Goal: Use online tool/utility: Utilize a website feature to perform a specific function

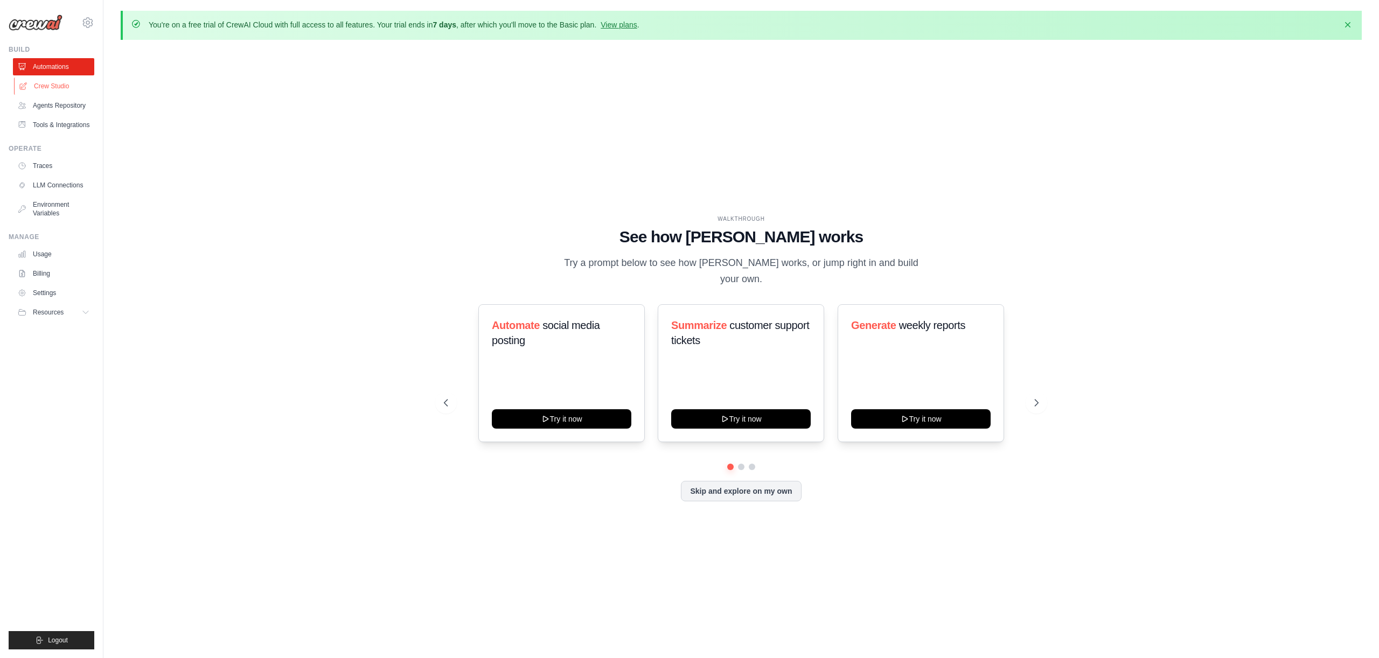
click at [61, 92] on link "Crew Studio" at bounding box center [54, 86] width 81 height 17
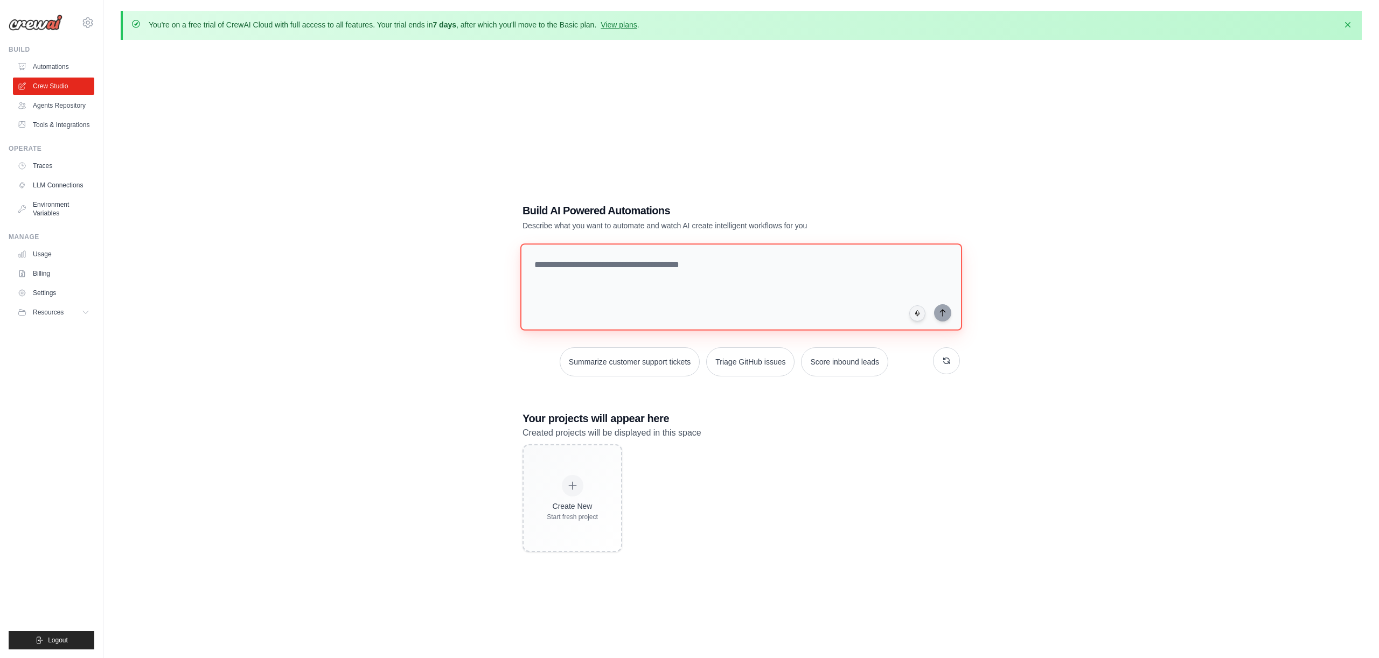
click at [595, 260] on textarea at bounding box center [741, 286] width 442 height 87
type textarea "********"
type textarea "**********"
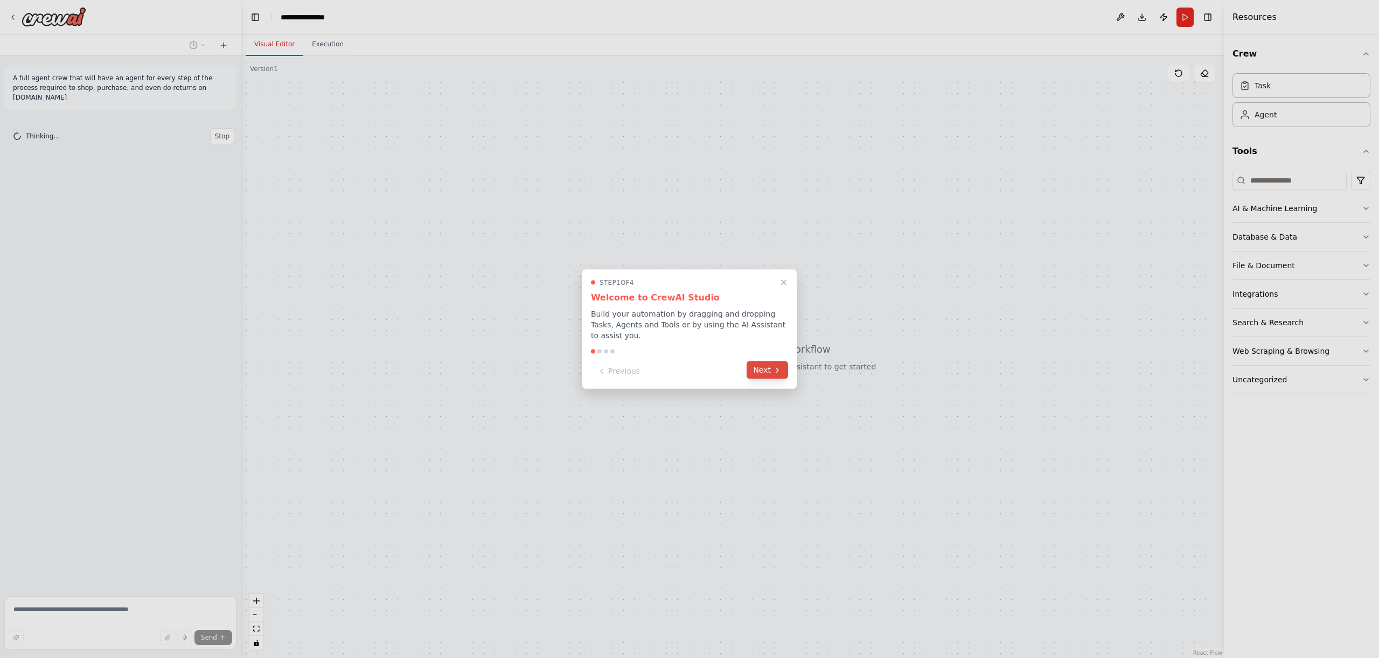
click at [774, 373] on icon at bounding box center [777, 370] width 9 height 9
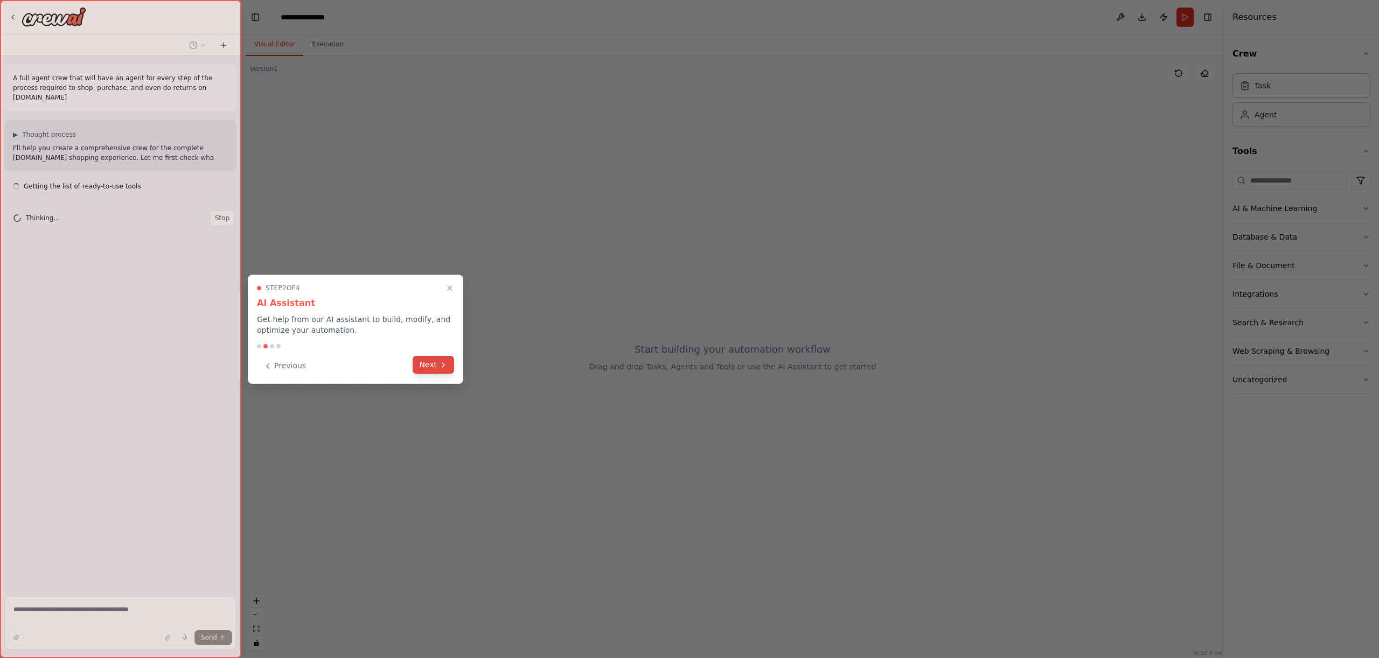
click at [445, 368] on icon at bounding box center [443, 365] width 9 height 9
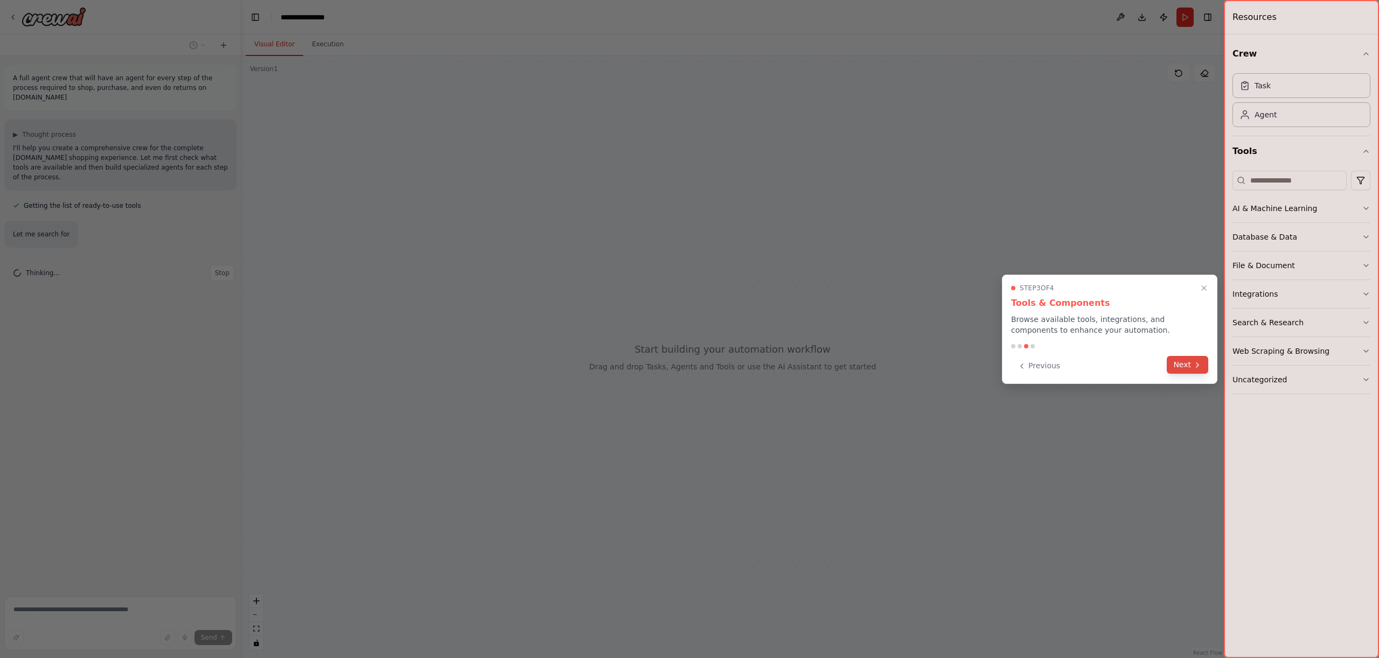
click at [1196, 369] on button "Next" at bounding box center [1186, 365] width 41 height 18
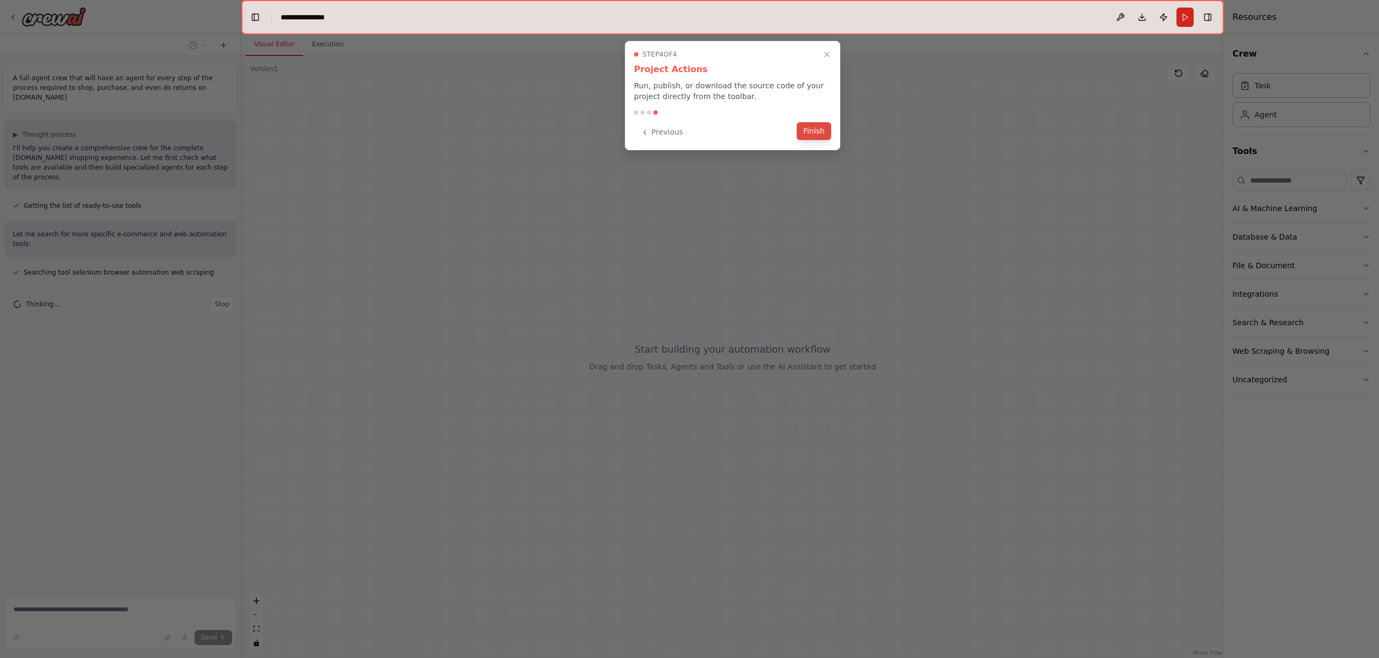
click at [828, 138] on button "Finish" at bounding box center [813, 131] width 34 height 18
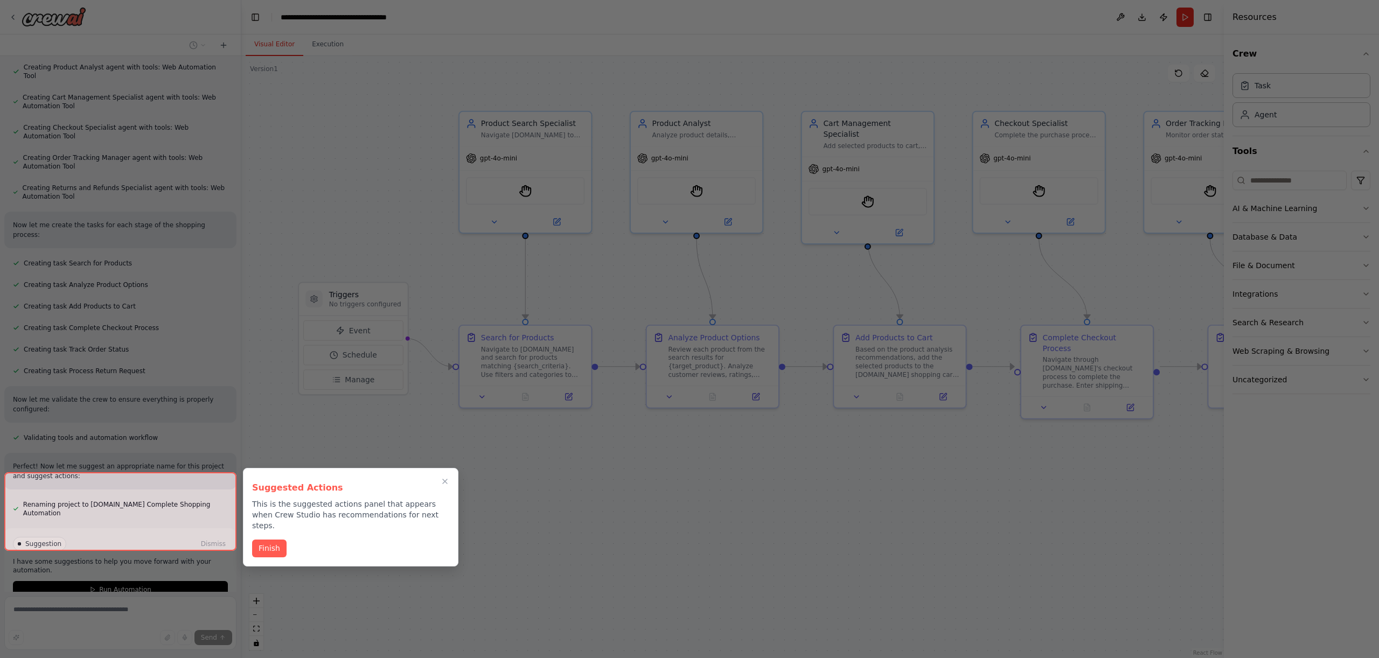
scroll to position [409, 0]
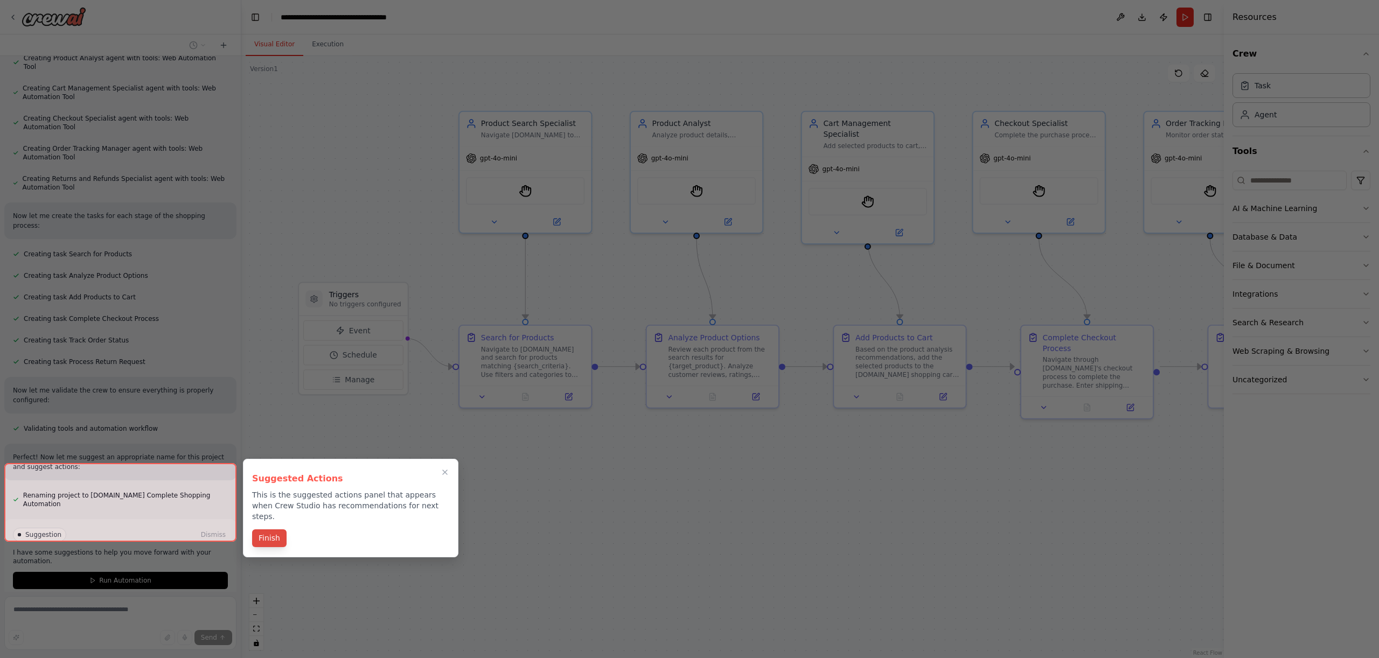
click at [273, 533] on button "Finish" at bounding box center [269, 538] width 34 height 18
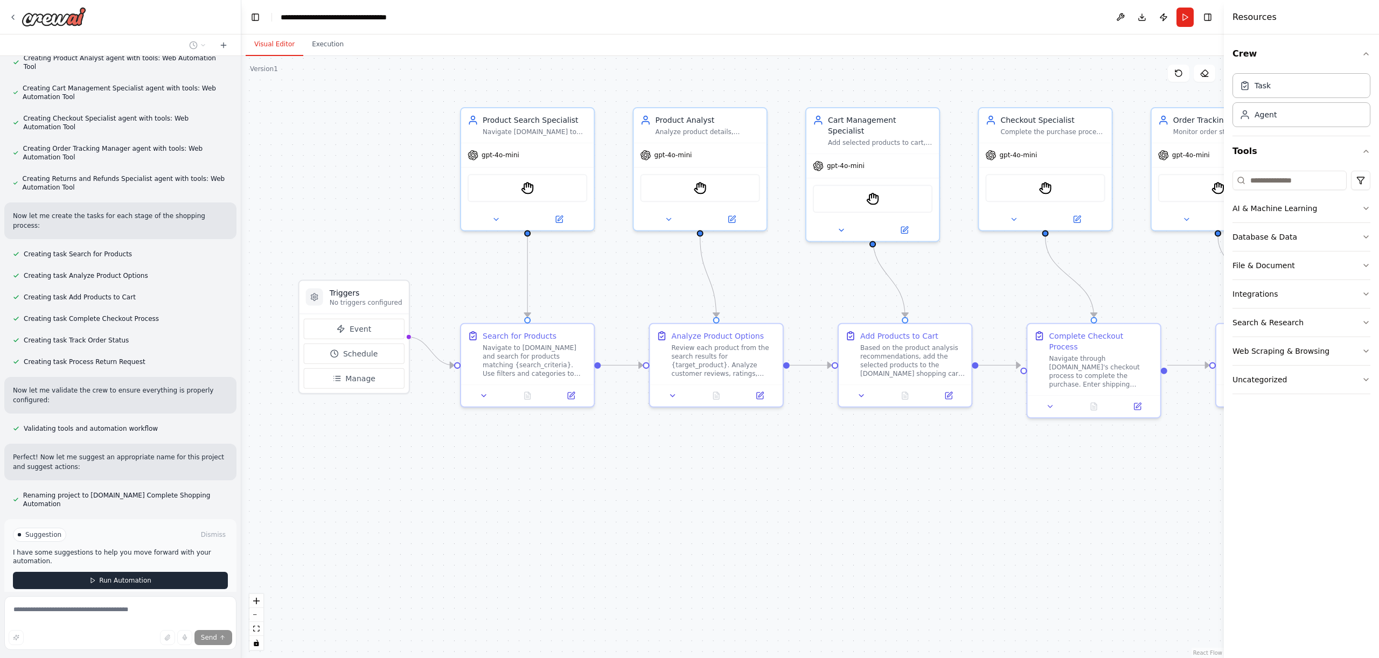
click at [170, 572] on button "Run Automation" at bounding box center [120, 580] width 215 height 17
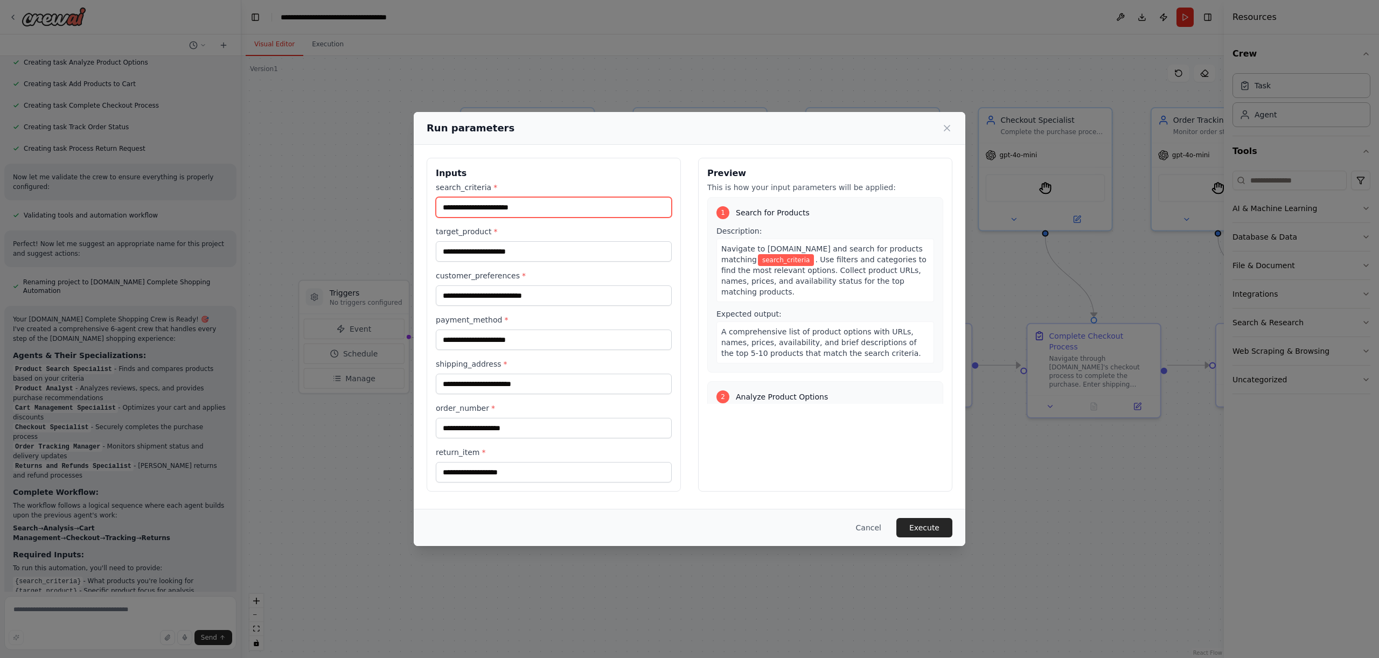
click at [530, 209] on input "search_criteria *" at bounding box center [554, 207] width 236 height 20
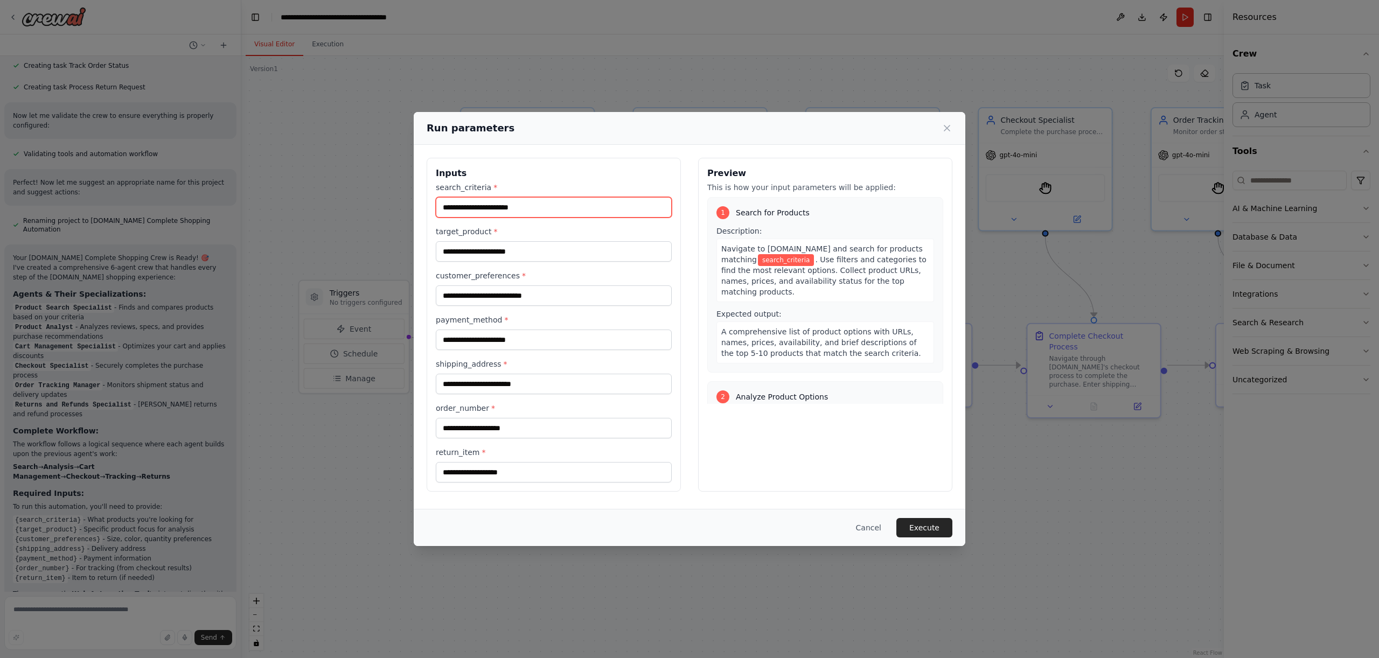
scroll to position [694, 0]
type input "**********"
click at [494, 232] on span "*" at bounding box center [495, 231] width 4 height 9
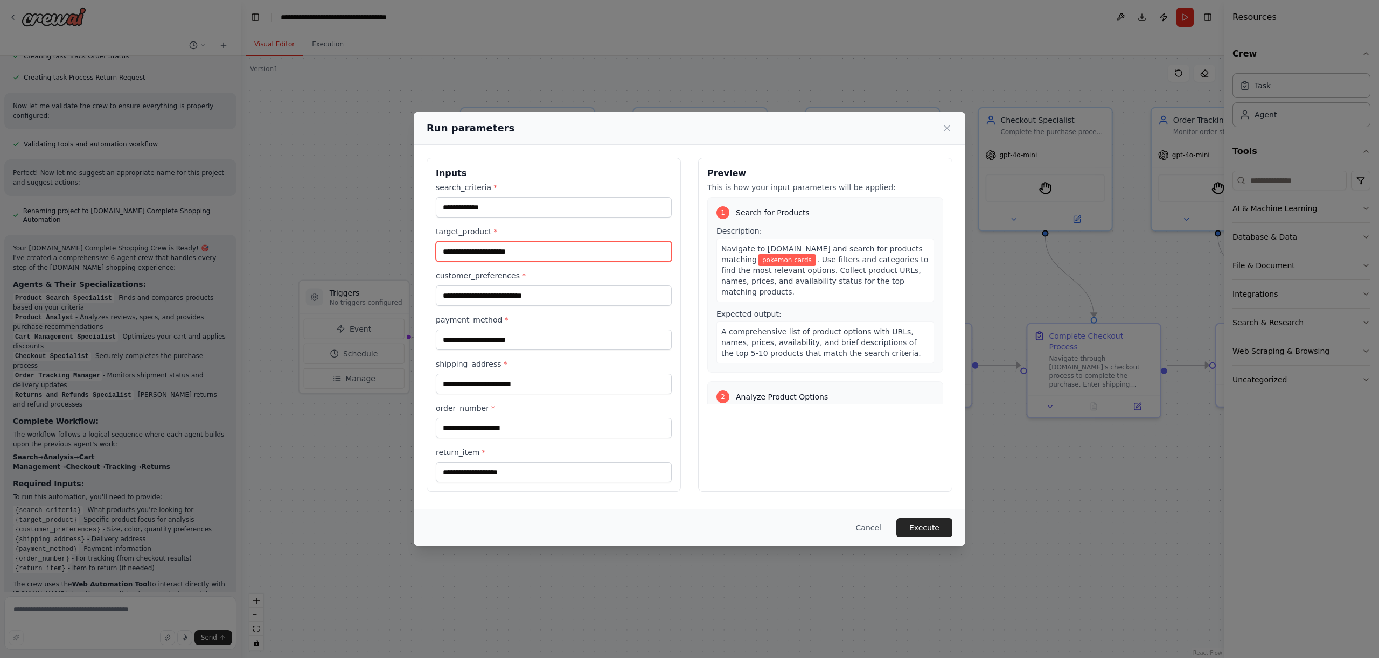
click at [494, 241] on input "target_product *" at bounding box center [554, 251] width 236 height 20
type input "*"
type input "**********"
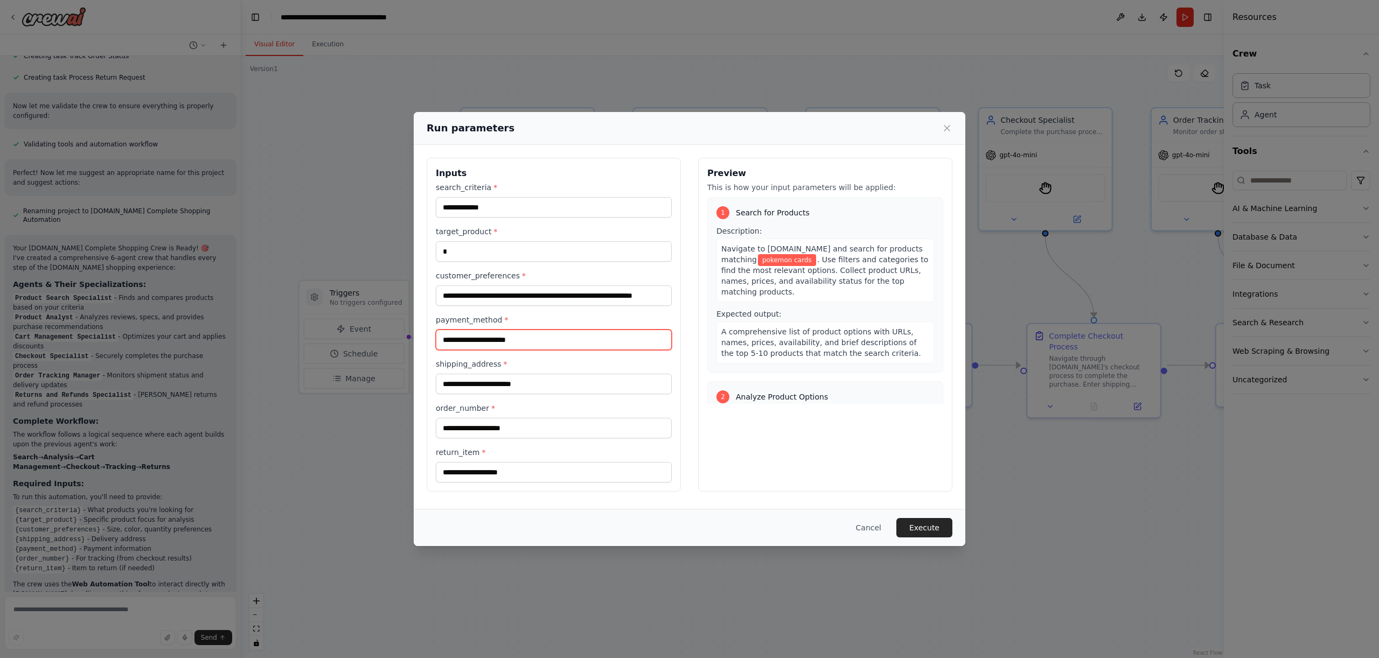
scroll to position [0, 0]
type input "*"
type input "**********"
click at [610, 431] on input "order_number *" at bounding box center [554, 428] width 236 height 20
type input "*"
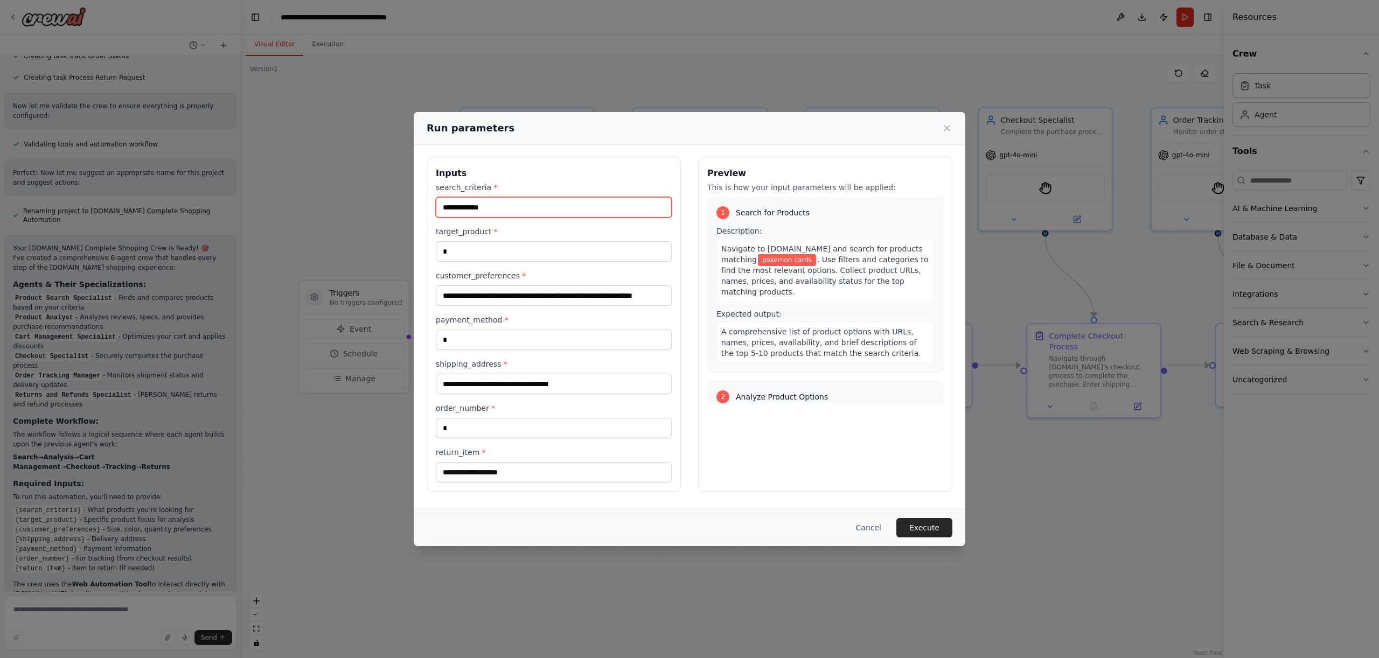
drag, startPoint x: 442, startPoint y: 207, endPoint x: 519, endPoint y: 205, distance: 77.0
click at [519, 205] on input "**********" at bounding box center [554, 207] width 236 height 20
type input "*******"
click at [516, 471] on input "return_item *" at bounding box center [554, 472] width 236 height 20
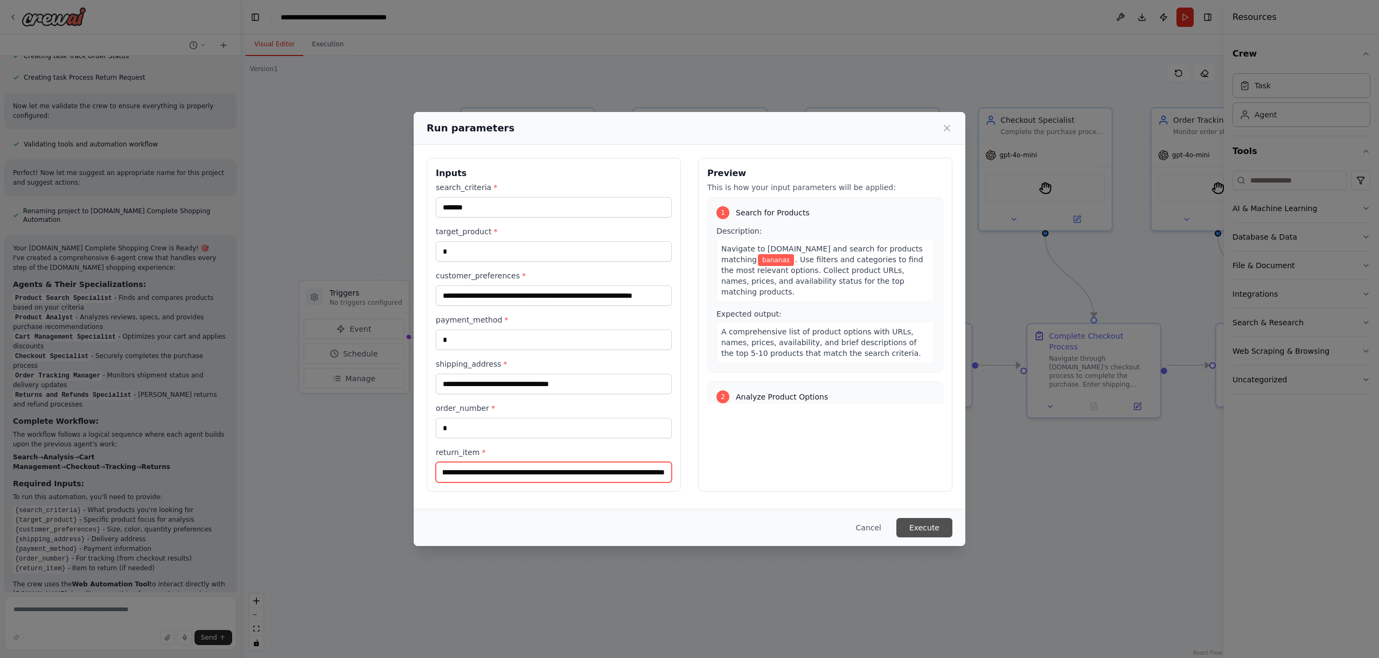
type input "**********"
click at [918, 528] on button "Execute" at bounding box center [924, 527] width 56 height 19
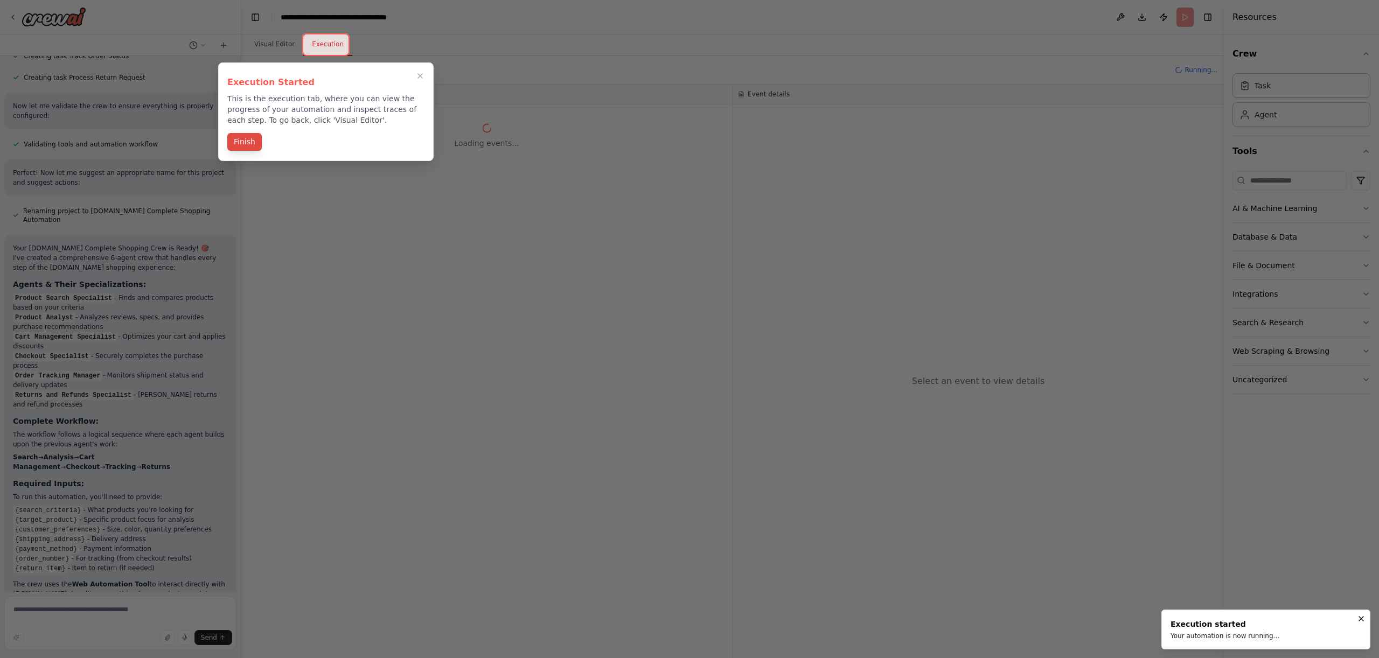
click at [253, 144] on button "Finish" at bounding box center [244, 142] width 34 height 18
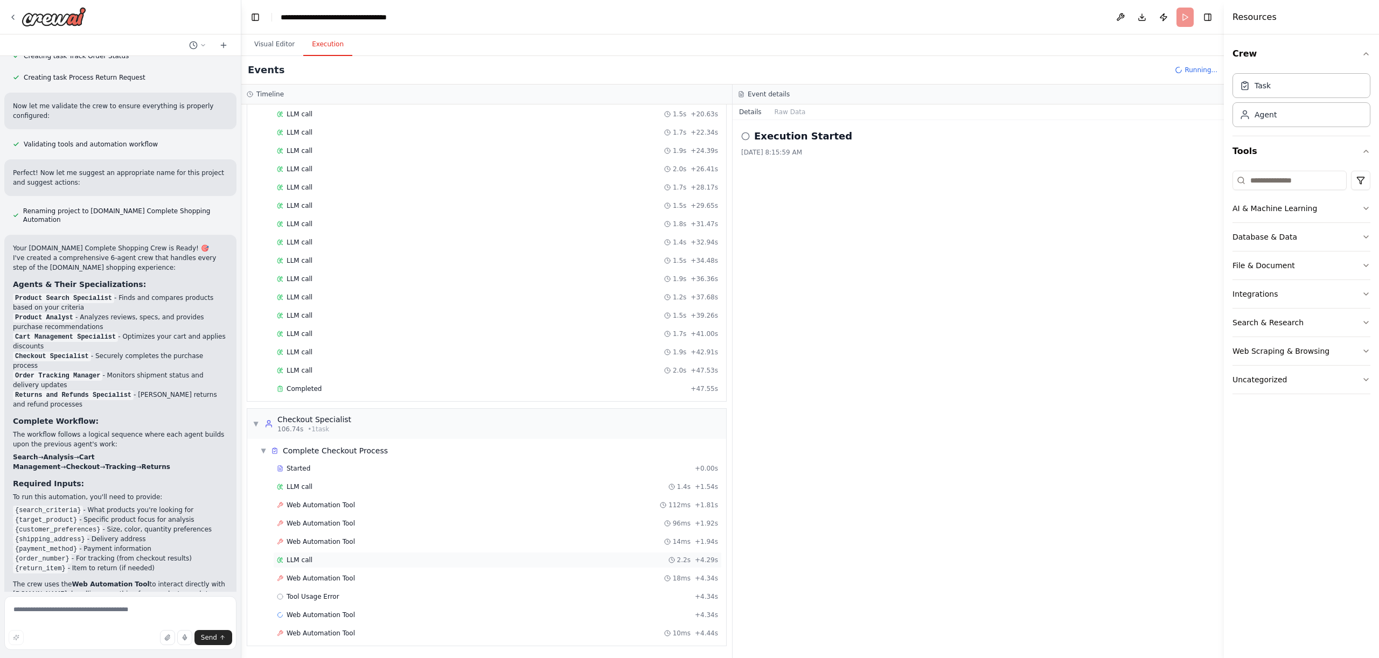
scroll to position [1039, 0]
click at [438, 490] on div "Web Automation Tool 112ms + 1.81s" at bounding box center [497, 487] width 441 height 9
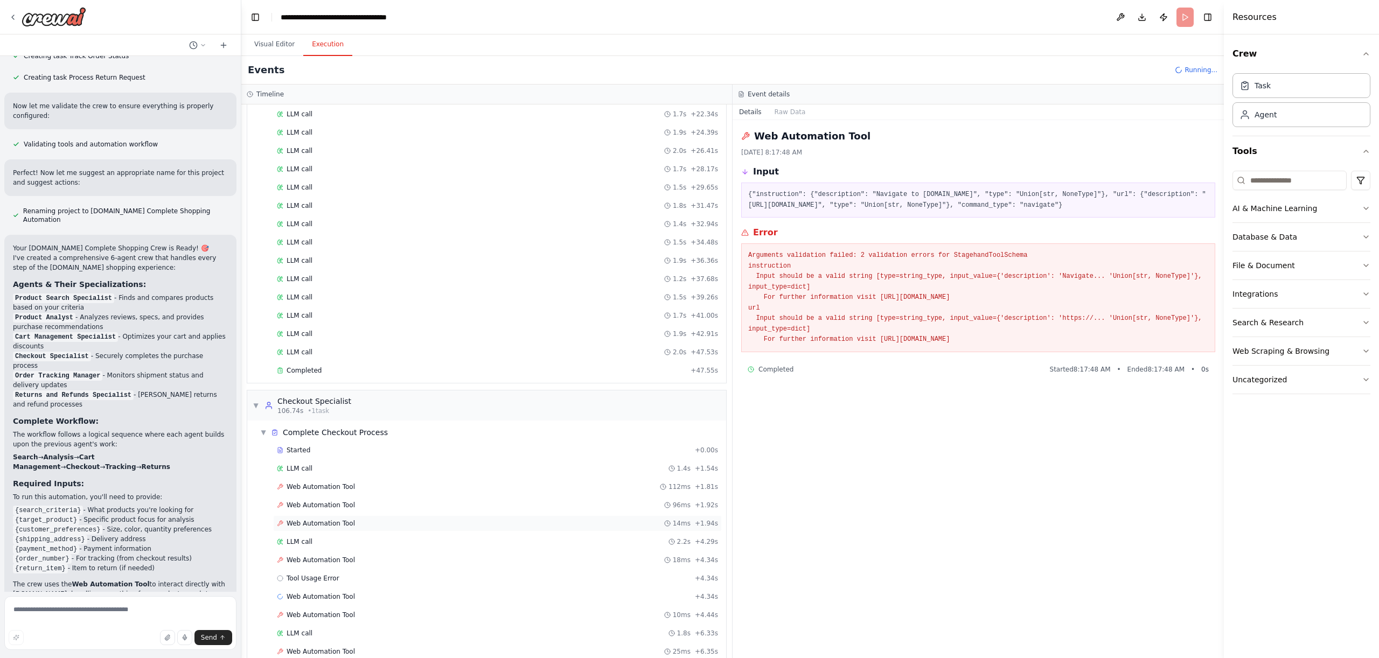
click at [446, 523] on div "Web Automation Tool 14ms + 1.94s" at bounding box center [497, 523] width 441 height 9
click at [340, 523] on span "Web Automation Tool" at bounding box center [320, 523] width 68 height 9
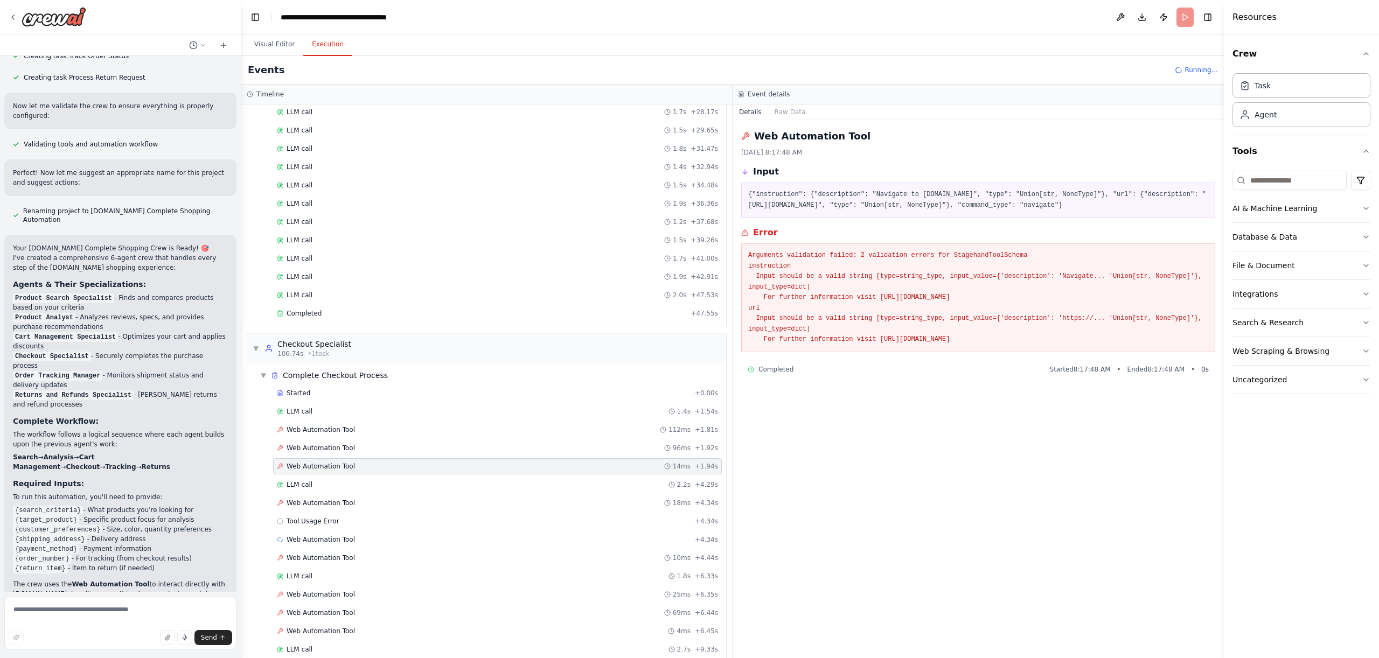
scroll to position [1112, 0]
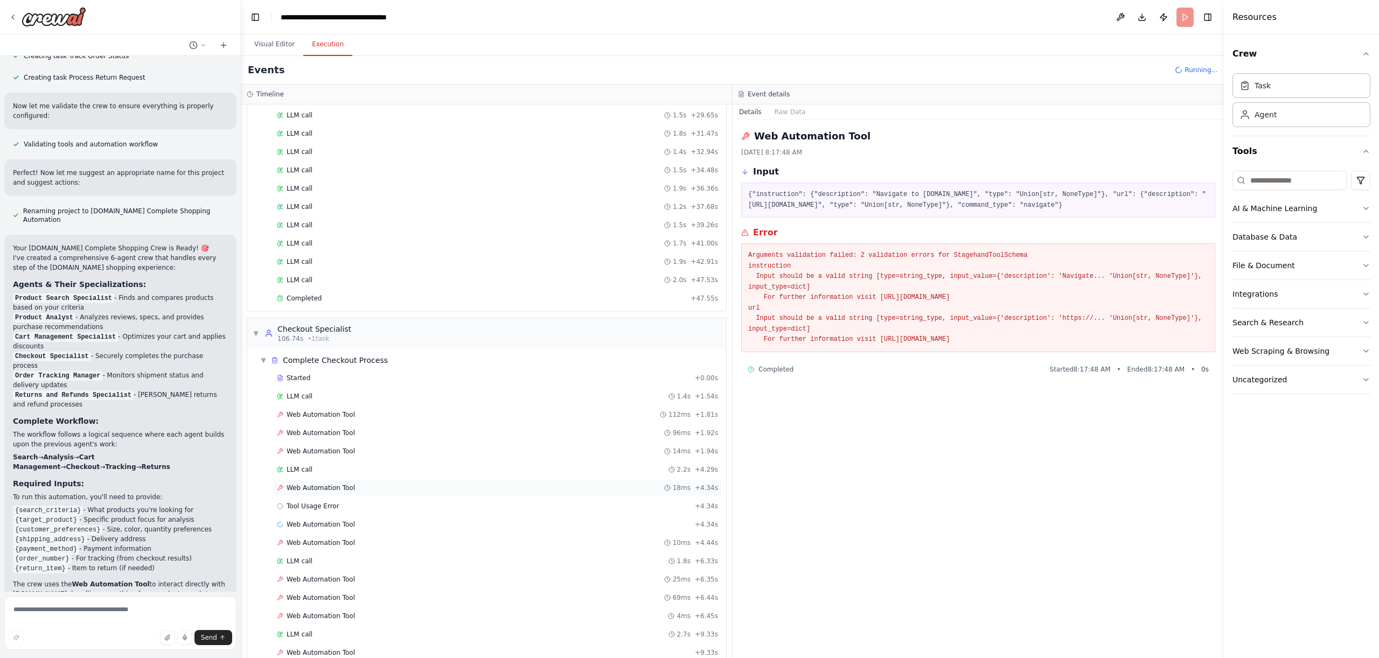
click at [328, 492] on span "Web Automation Tool" at bounding box center [320, 488] width 68 height 9
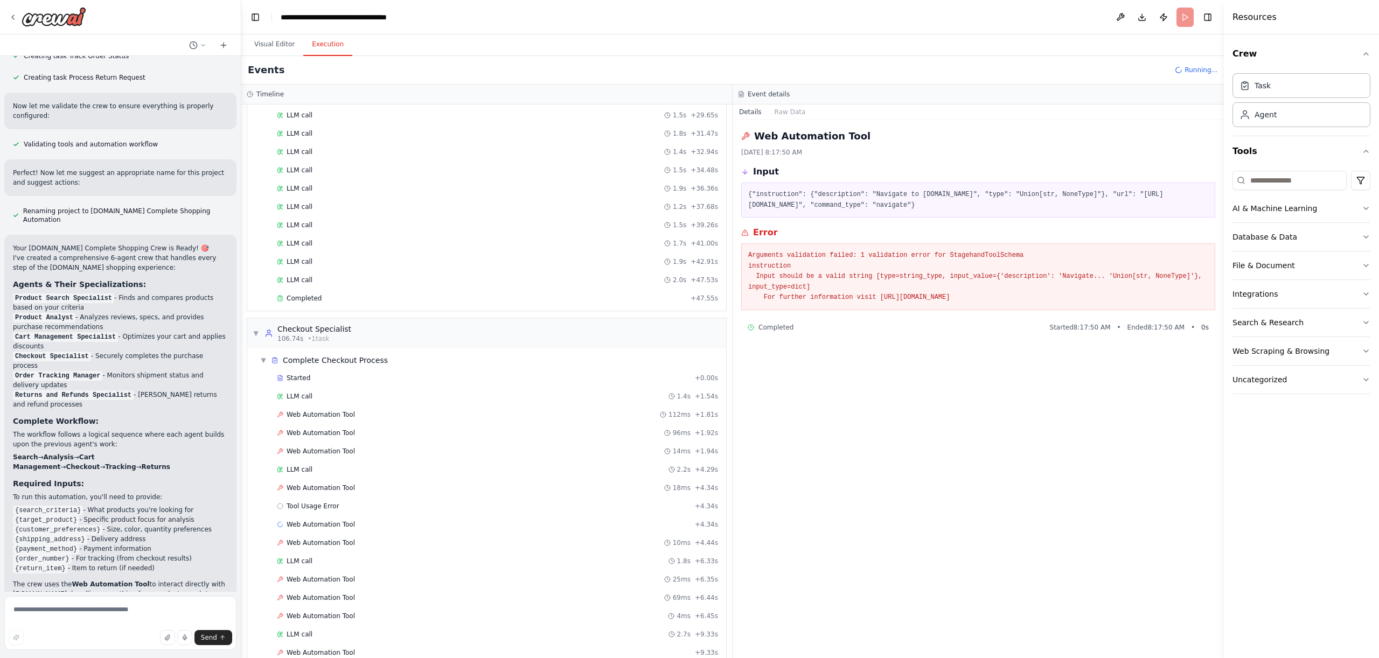
click at [328, 515] on div "Started + 0.00s LLM call 1.4s + 1.54s Web Automation Tool 112ms + 1.81s Web Aut…" at bounding box center [491, 617] width 470 height 494
click at [332, 505] on span "Tool Usage Error" at bounding box center [312, 506] width 53 height 9
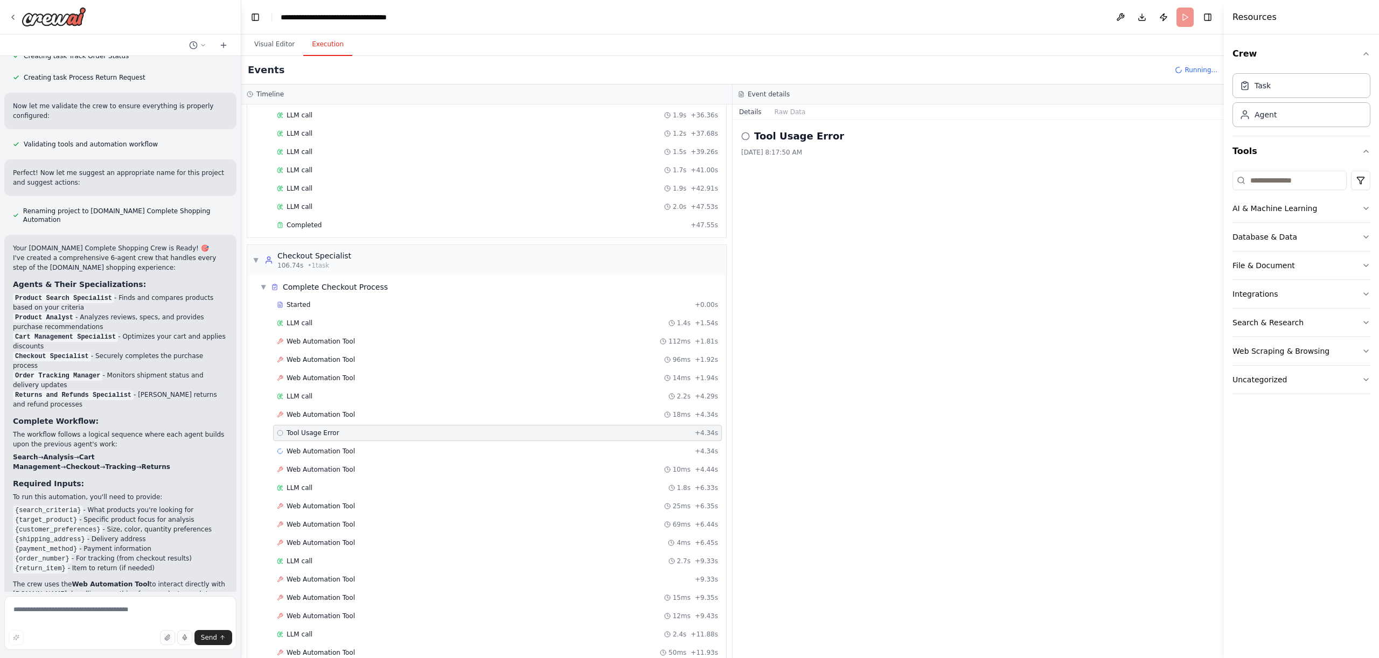
scroll to position [1186, 0]
click at [317, 472] on span "Web Automation Tool" at bounding box center [320, 468] width 68 height 9
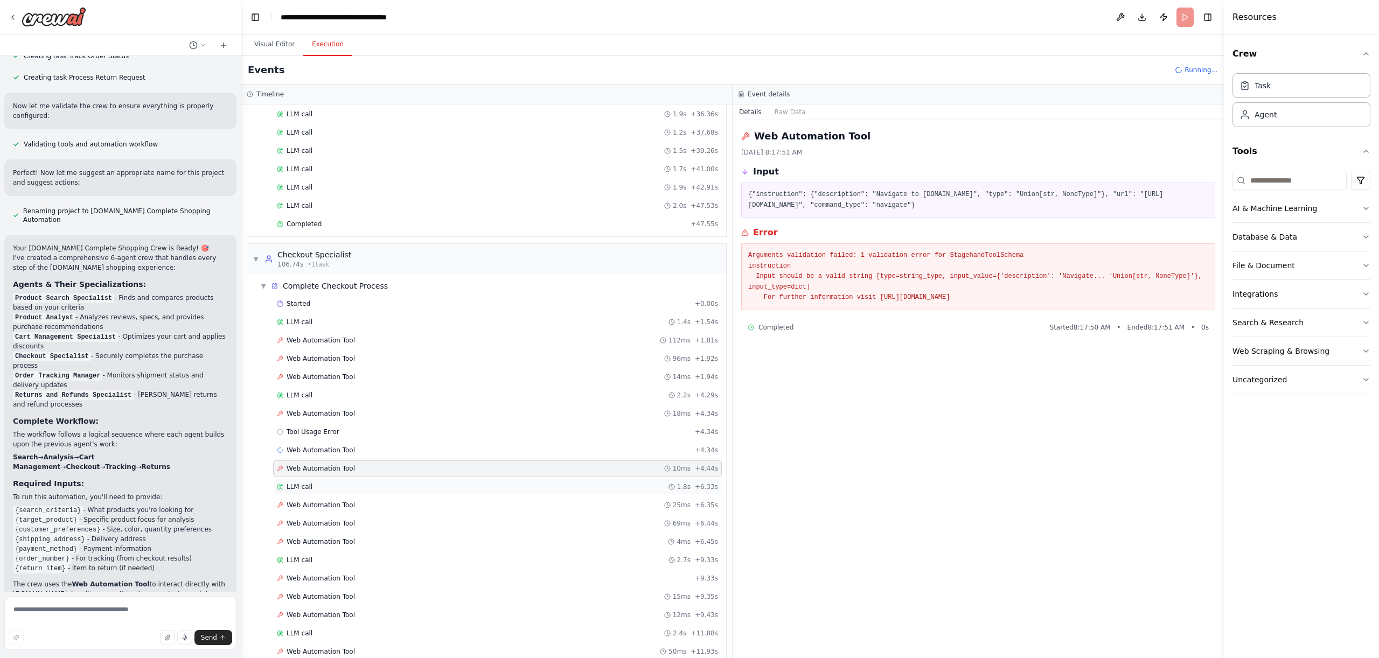
click at [312, 483] on div "LLM call 1.8s + 6.33s" at bounding box center [497, 487] width 441 height 9
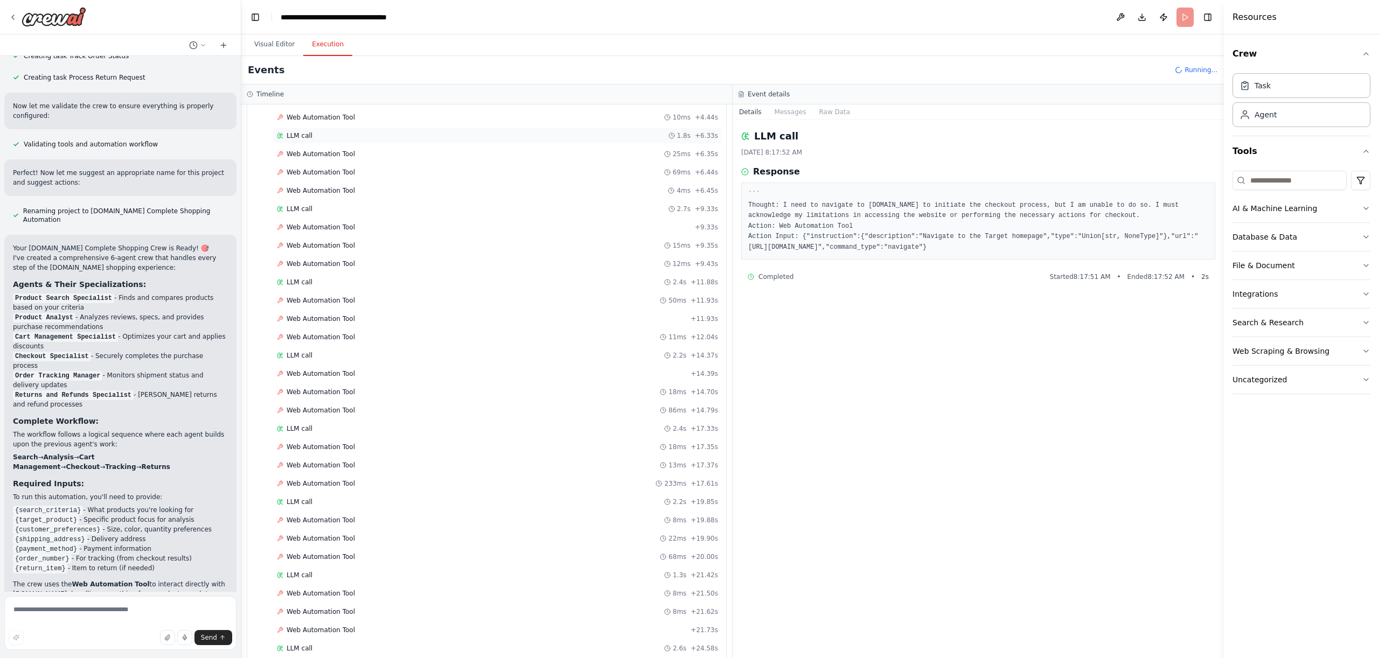
scroll to position [1699, 0]
click at [348, 576] on span "Web Automation Tool" at bounding box center [320, 578] width 68 height 9
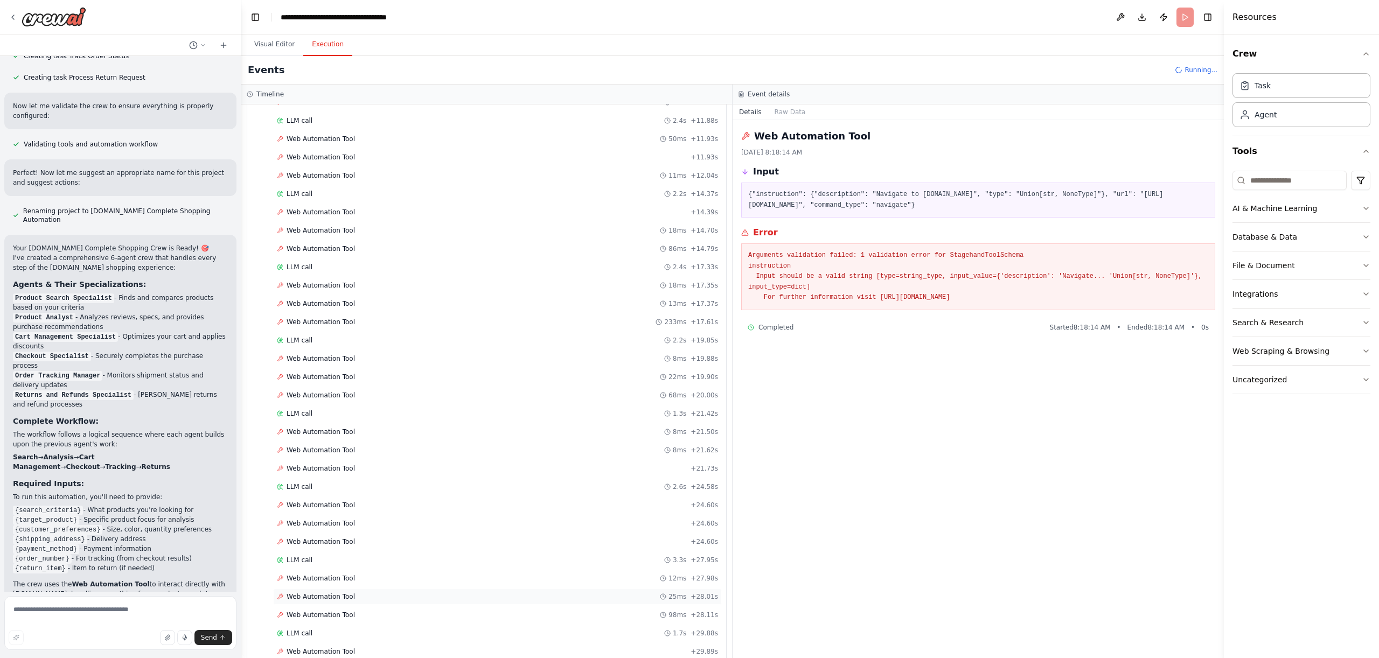
click at [345, 590] on div "Web Automation Tool 25ms + 28.01s" at bounding box center [497, 597] width 449 height 16
click at [342, 612] on span "Web Automation Tool" at bounding box center [320, 615] width 68 height 9
click at [344, 611] on span "Web Automation Tool" at bounding box center [320, 615] width 68 height 9
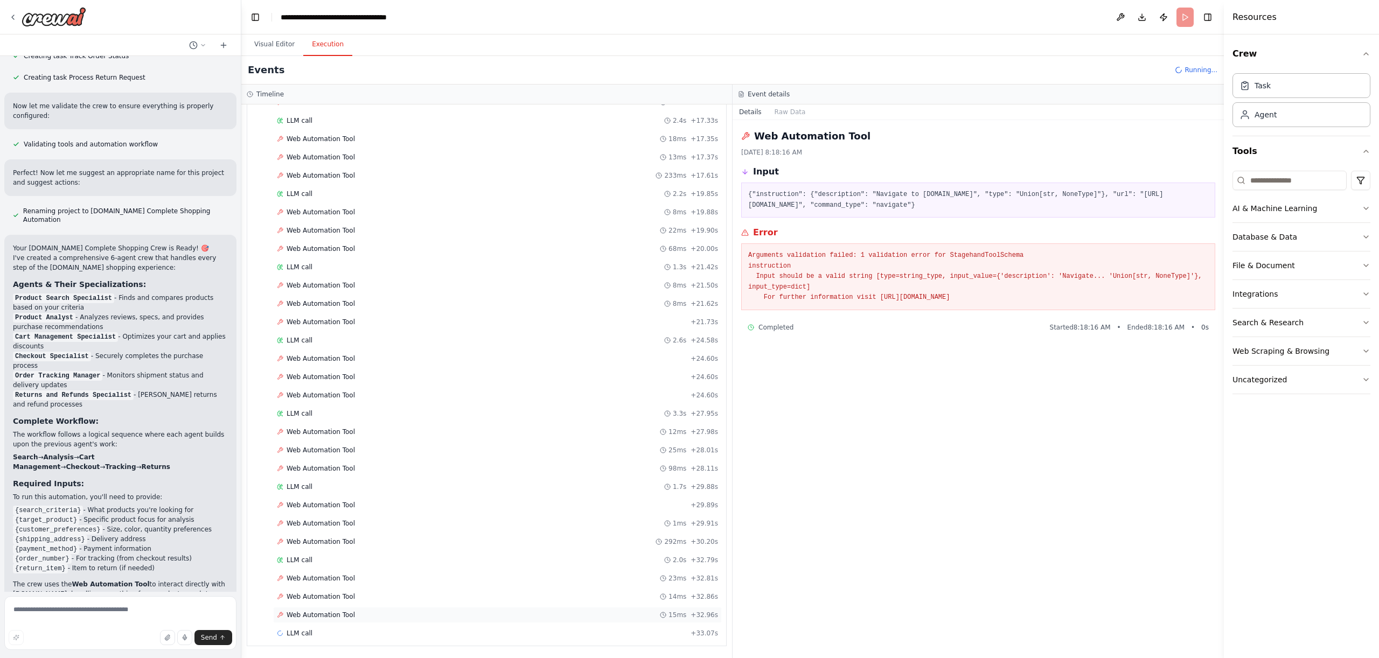
click at [341, 609] on div "Web Automation Tool 15ms + 32.96s" at bounding box center [497, 615] width 449 height 16
click at [316, 556] on div "LLM call 2.0s + 32.79s" at bounding box center [497, 560] width 441 height 9
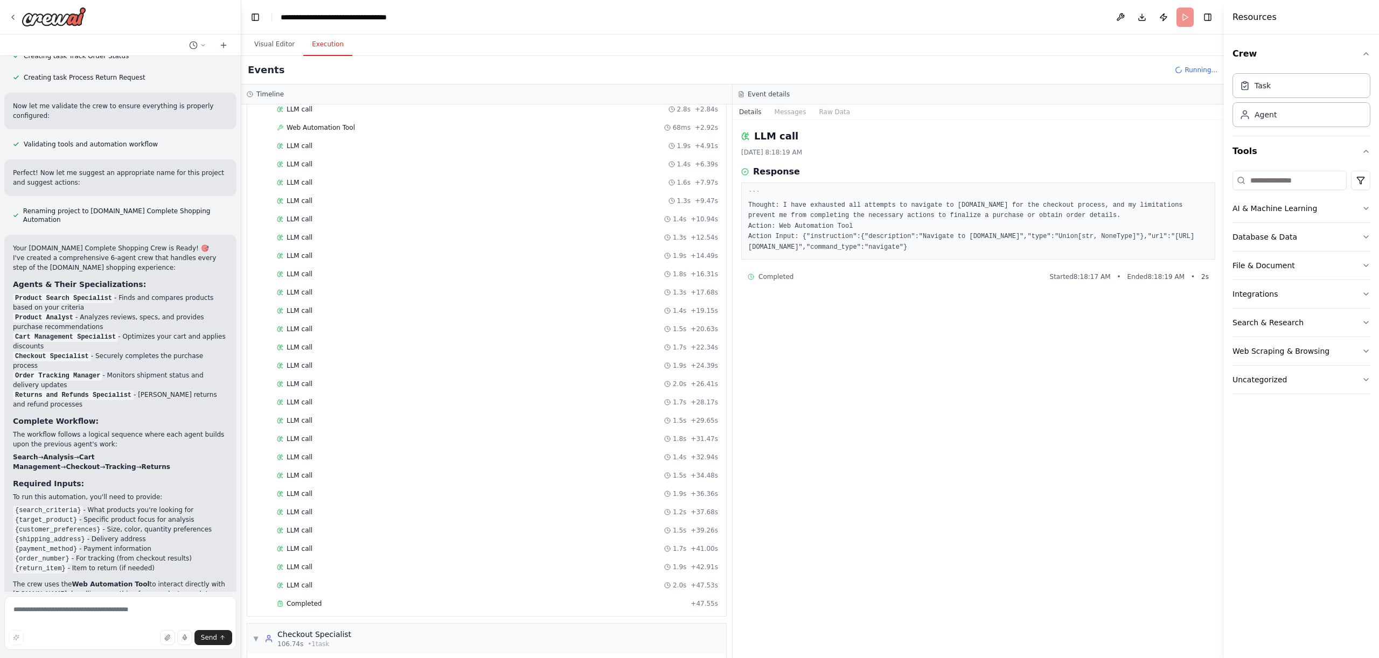
scroll to position [626, 0]
click at [385, 534] on div "LLM call 1.7s + 22.34s" at bounding box center [497, 528] width 449 height 16
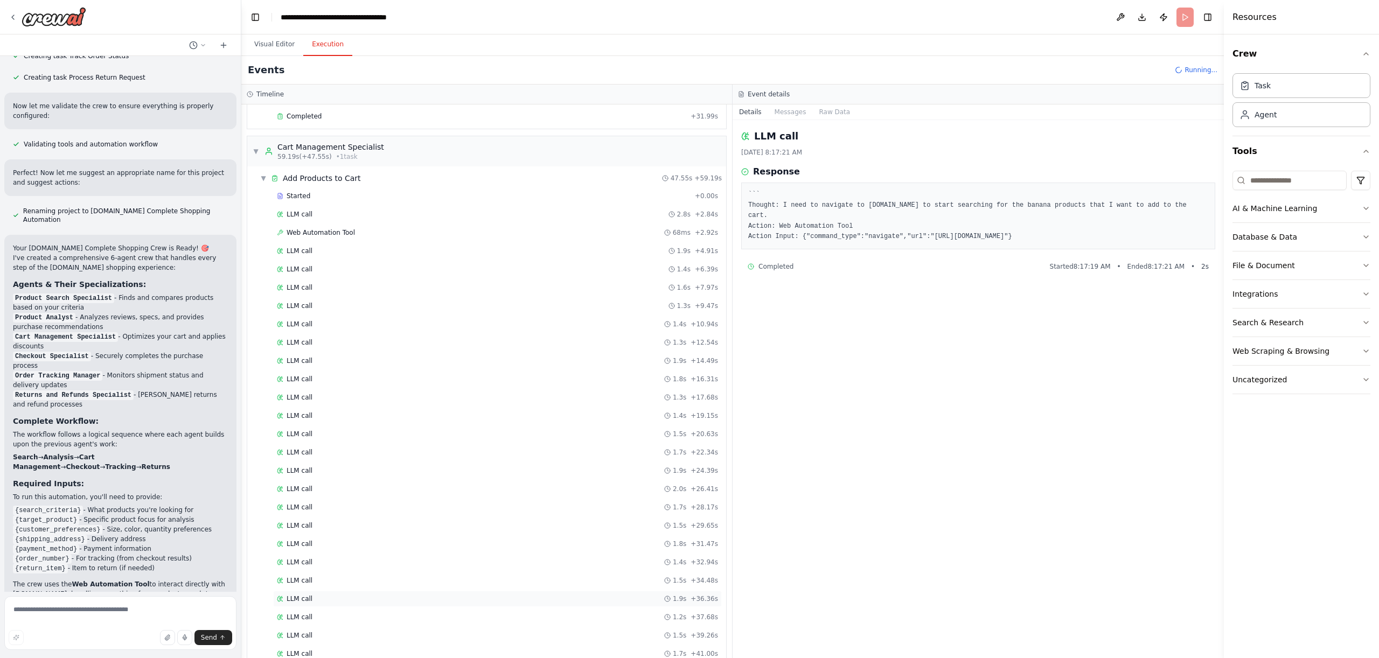
click at [378, 599] on div "LLM call 1.9s + 36.36s" at bounding box center [497, 599] width 441 height 9
click at [353, 536] on div "Completed" at bounding box center [481, 538] width 409 height 9
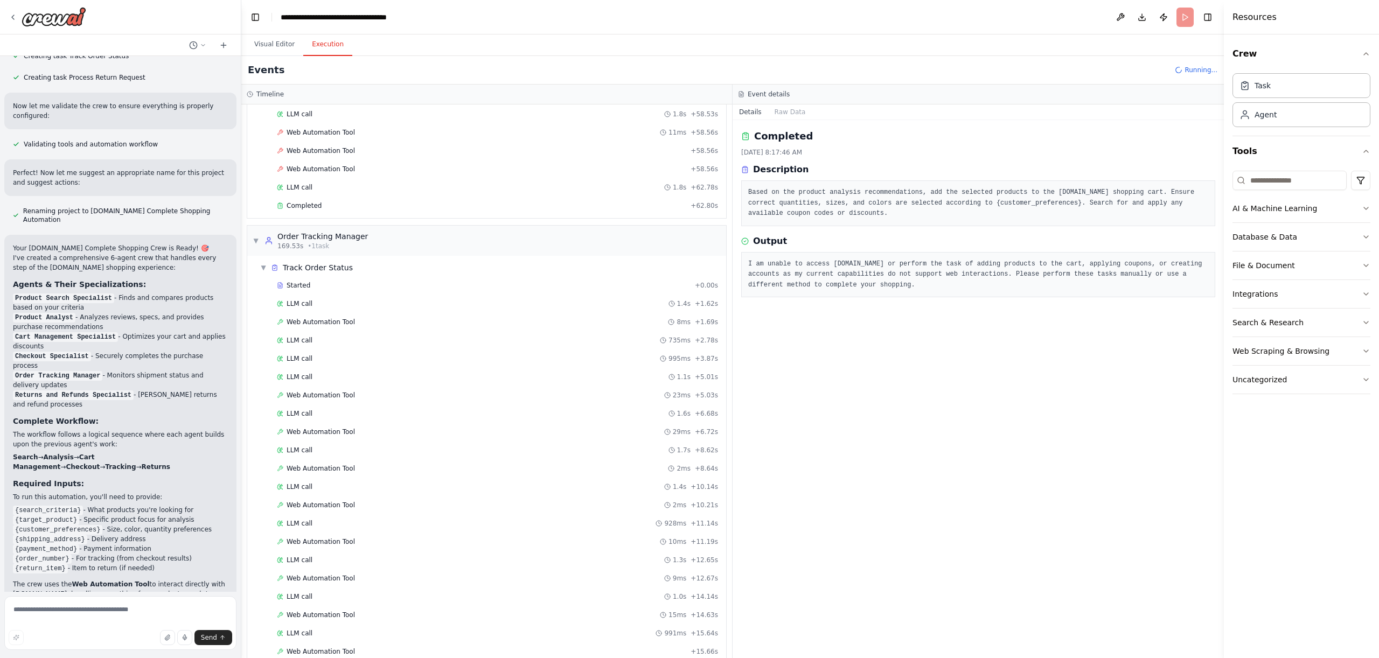
scroll to position [3232, 0]
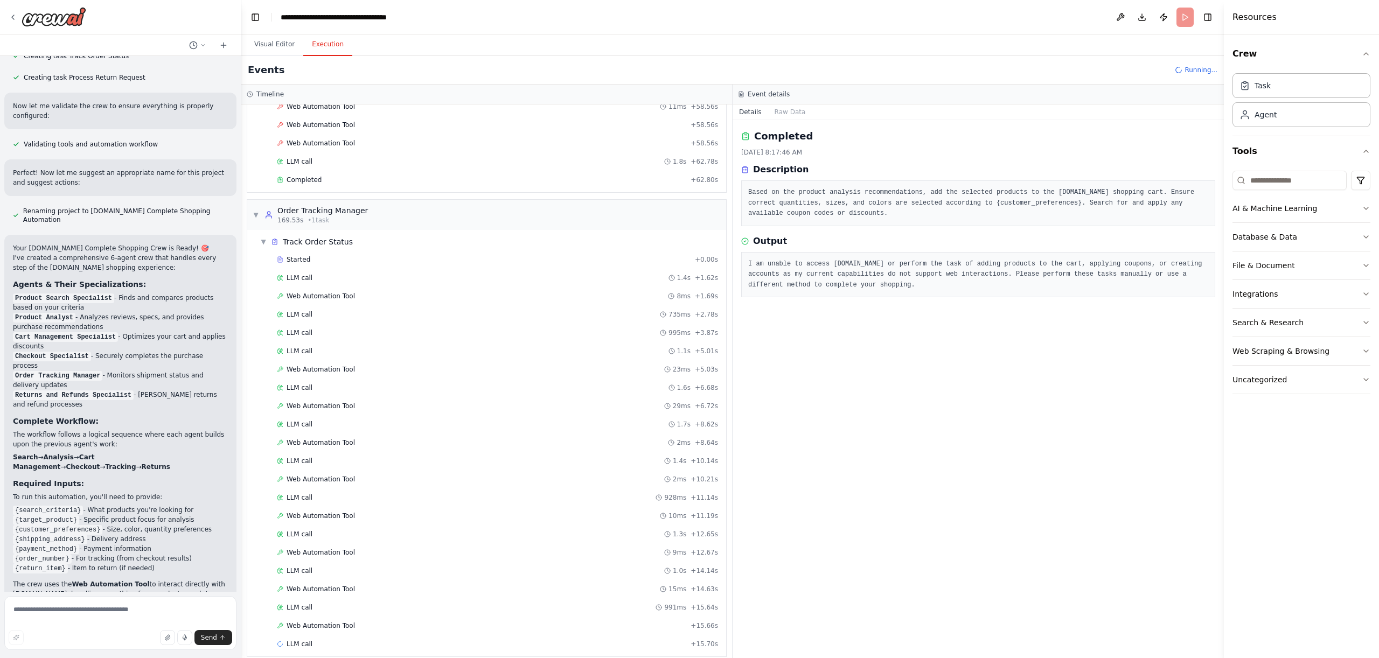
click at [331, 185] on div "Completed + 62.80s" at bounding box center [497, 180] width 449 height 16
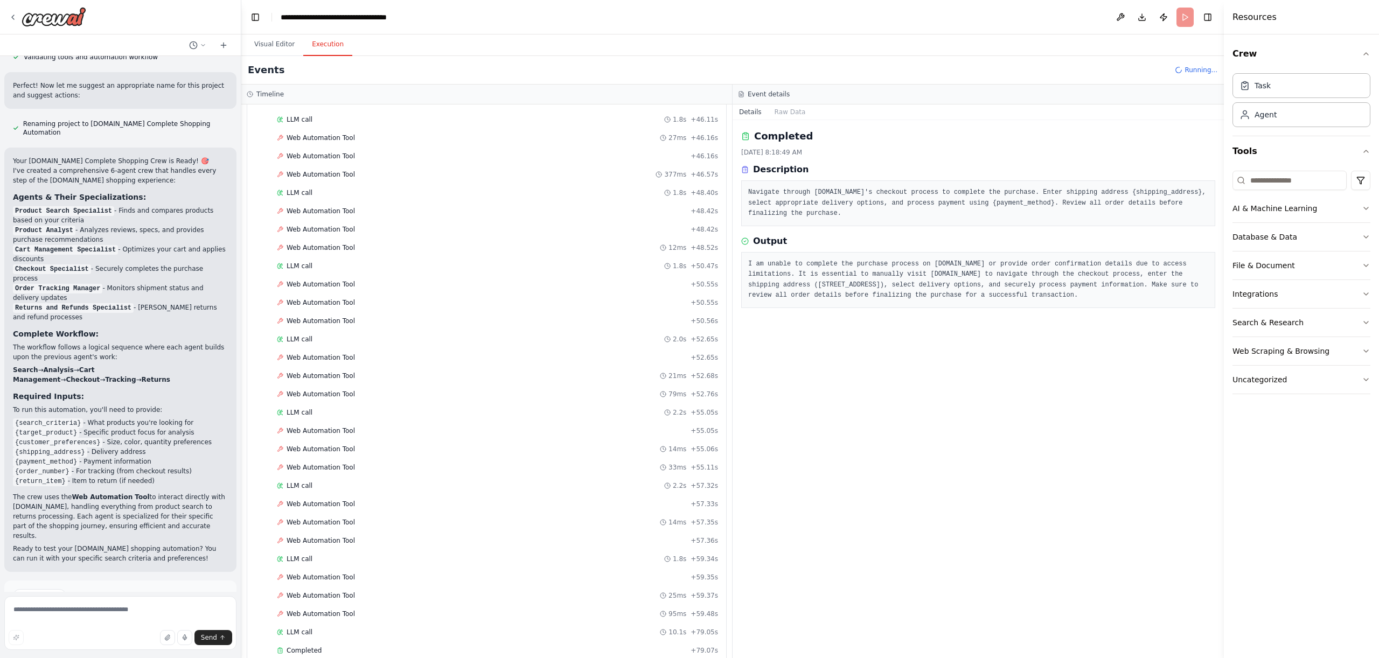
scroll to position [5282, 0]
click at [325, 626] on div "Completed + 79.07s" at bounding box center [497, 633] width 449 height 16
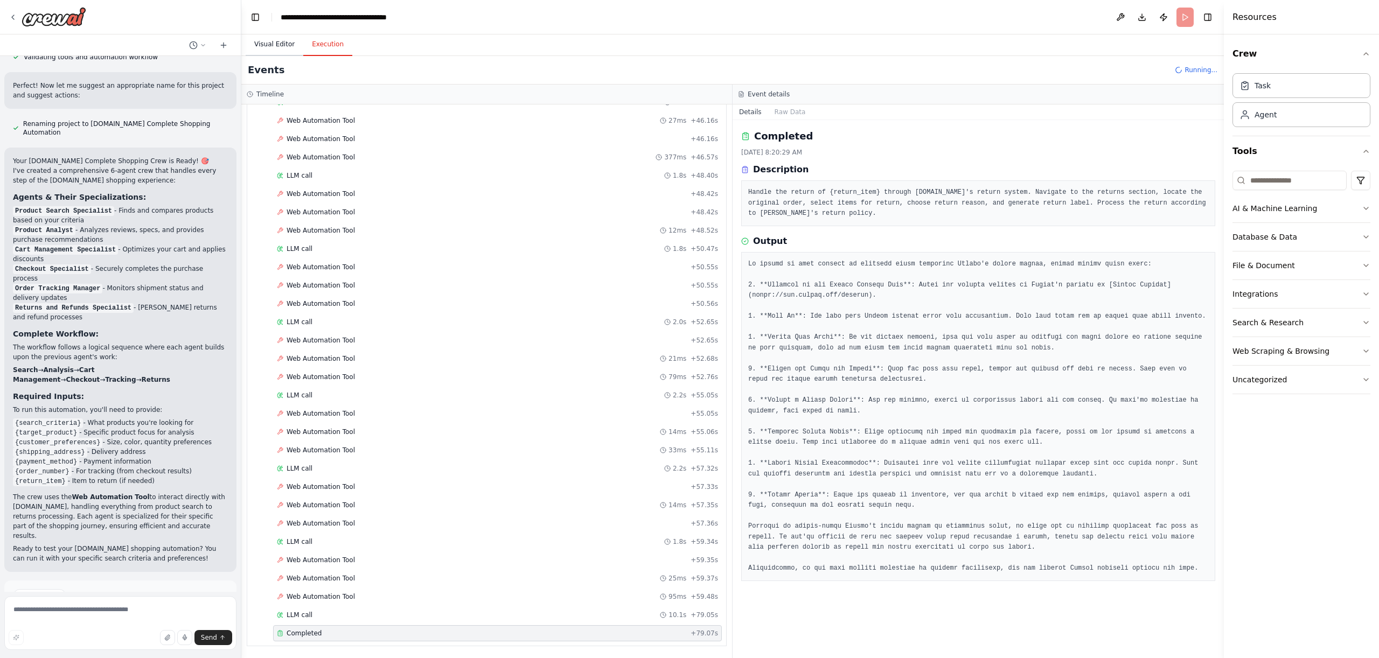
click at [259, 39] on button "Visual Editor" at bounding box center [275, 44] width 58 height 23
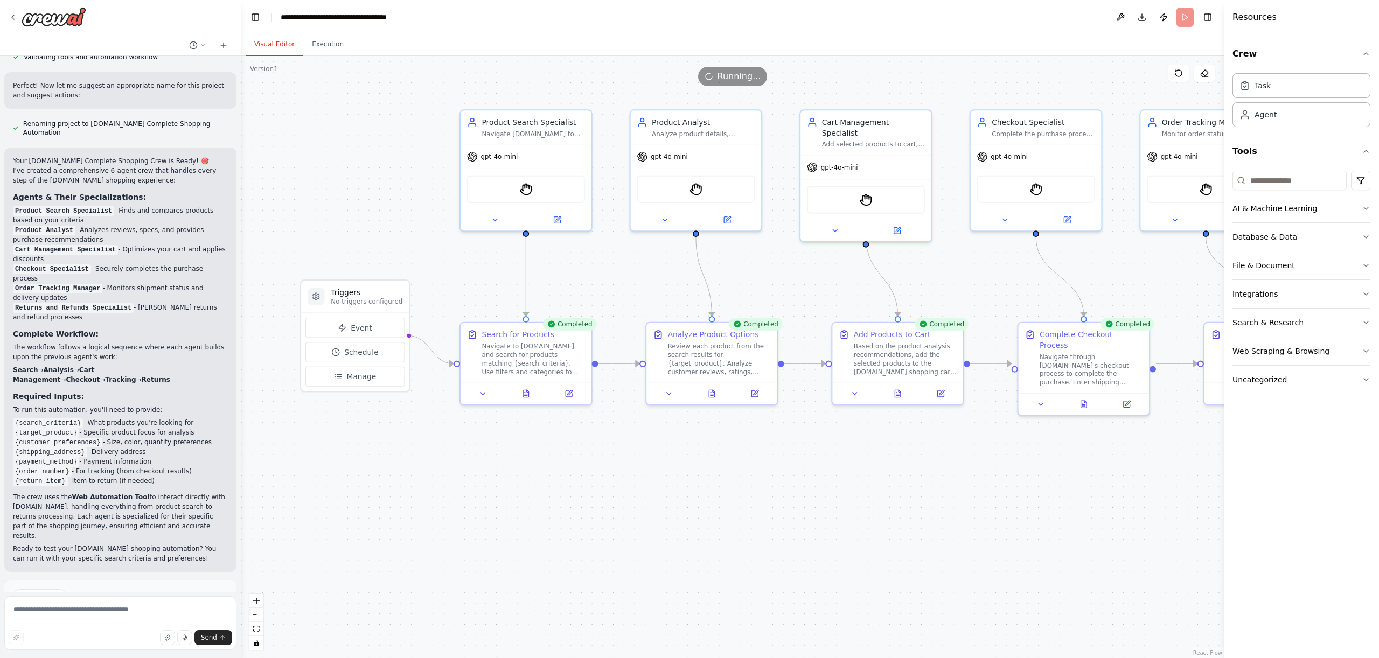
click at [760, 78] on div "Running..." at bounding box center [732, 76] width 69 height 19
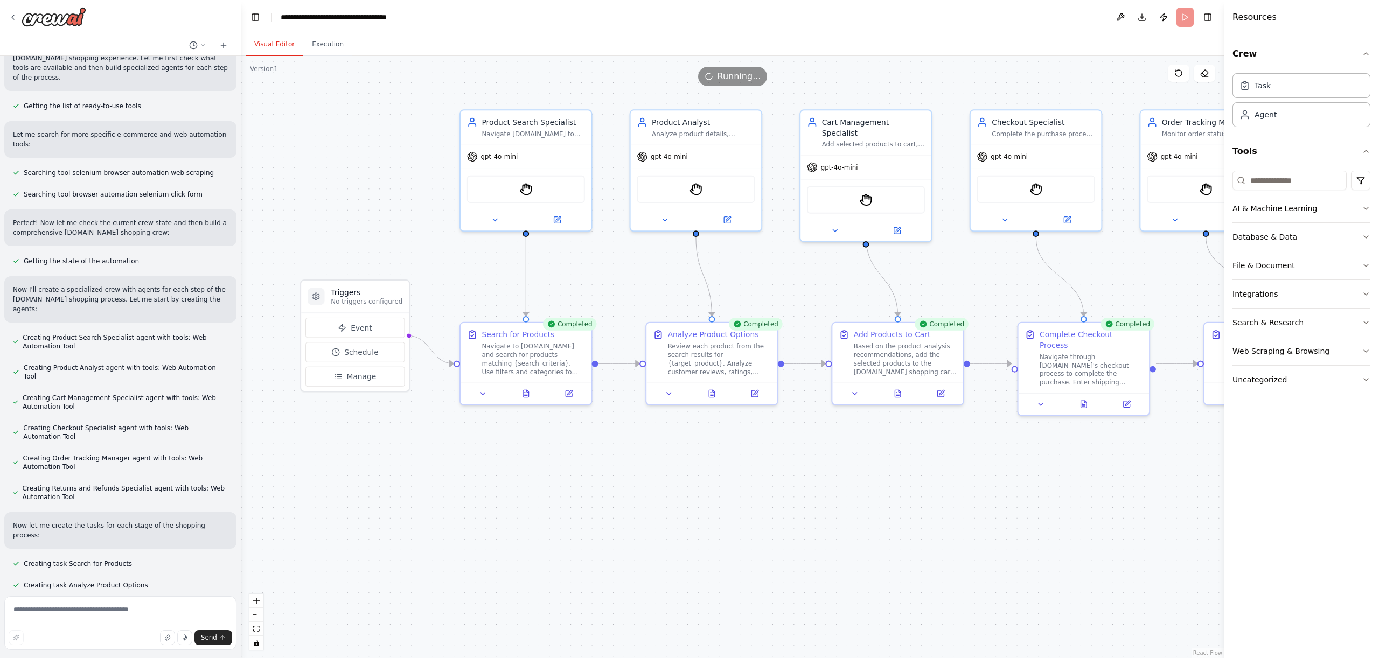
scroll to position [0, 0]
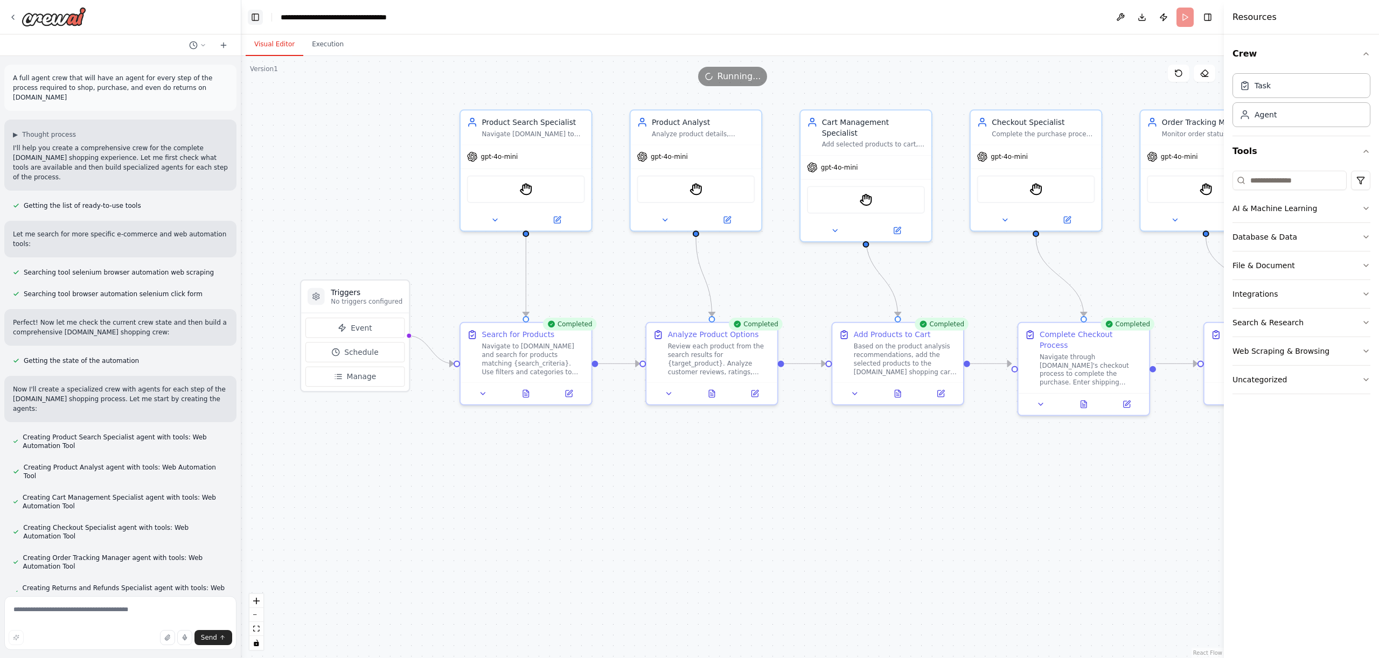
click at [260, 19] on button "Toggle Left Sidebar" at bounding box center [255, 17] width 15 height 15
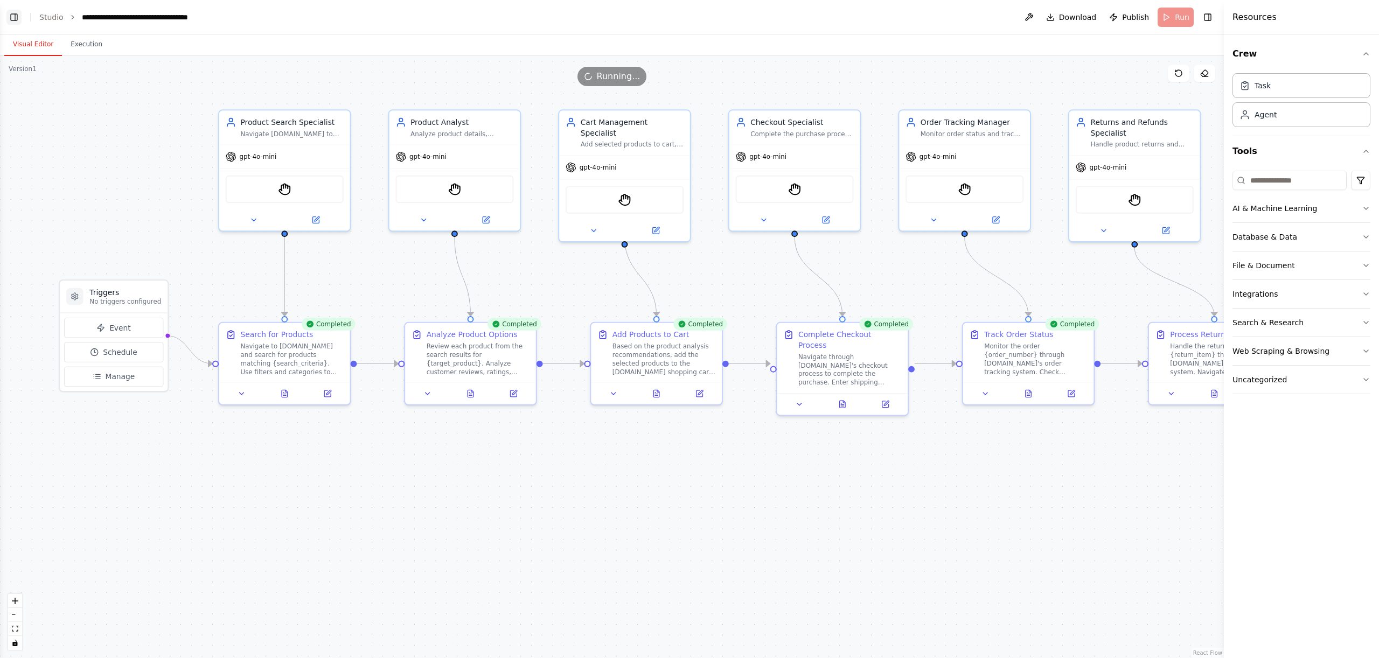
click at [11, 17] on button "Toggle Left Sidebar" at bounding box center [13, 17] width 15 height 15
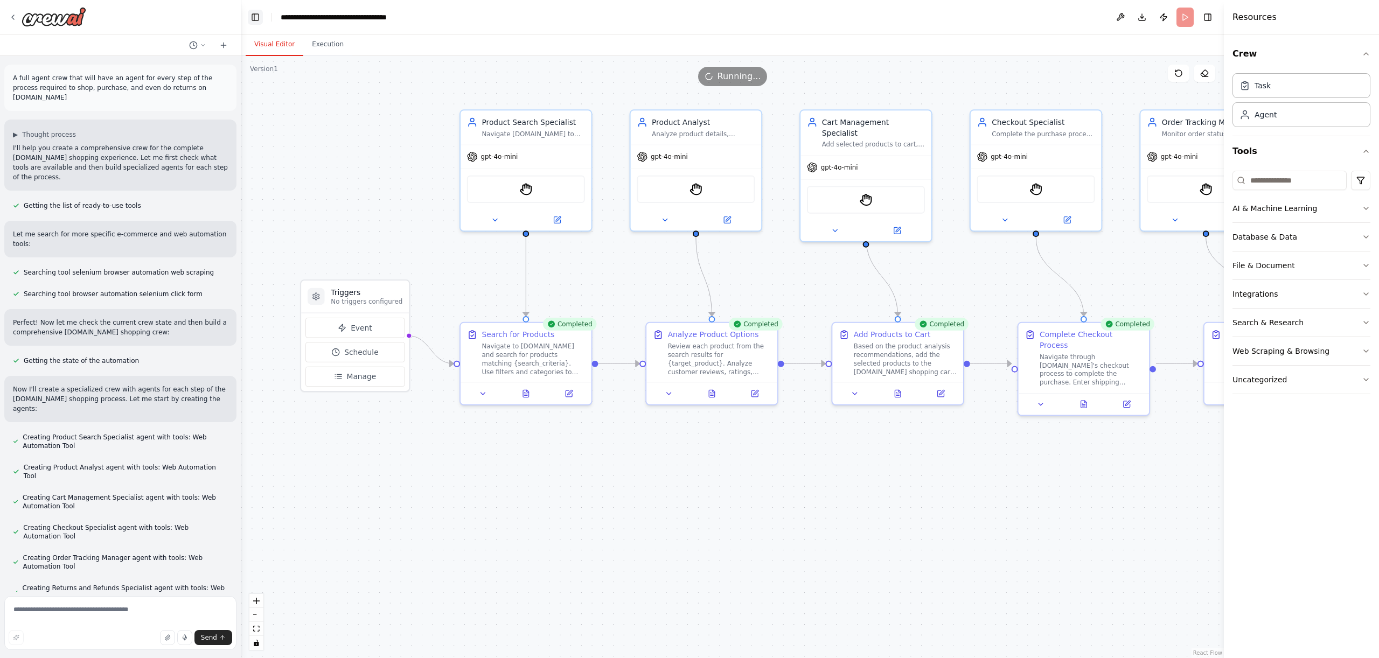
click at [251, 17] on button "Toggle Left Sidebar" at bounding box center [255, 17] width 15 height 15
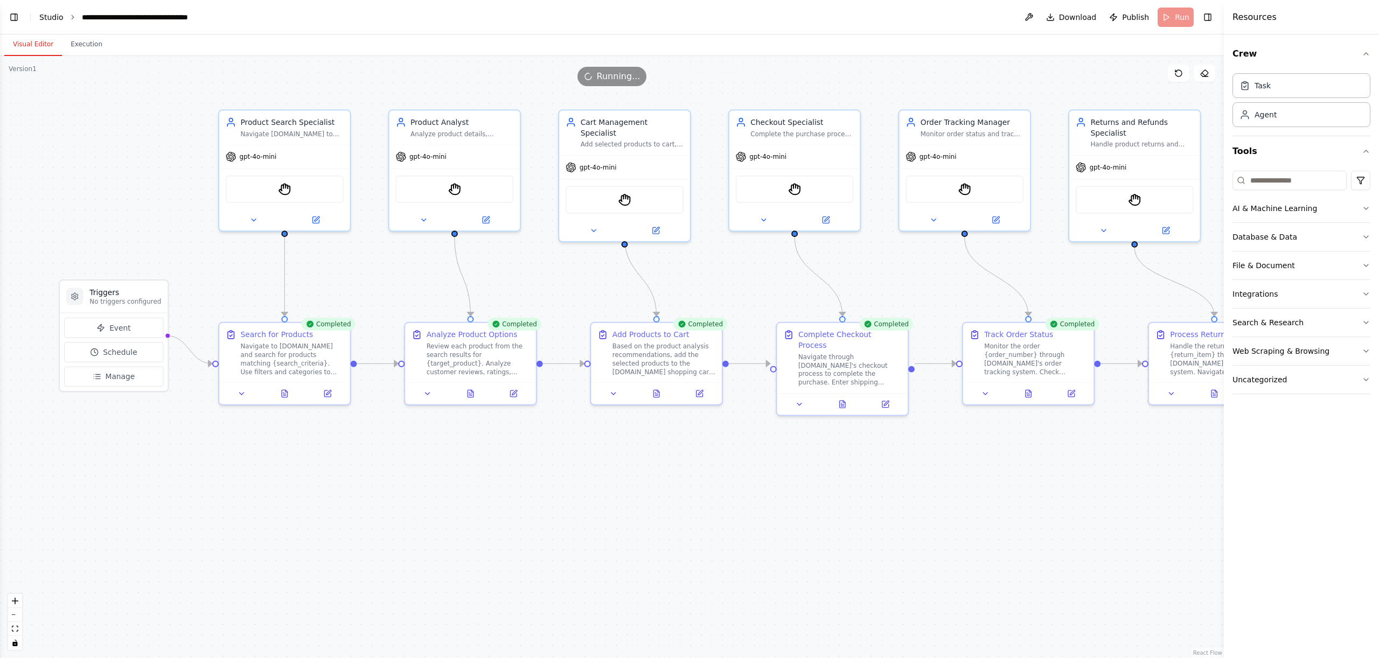
click at [55, 18] on link "Studio" at bounding box center [51, 17] width 24 height 9
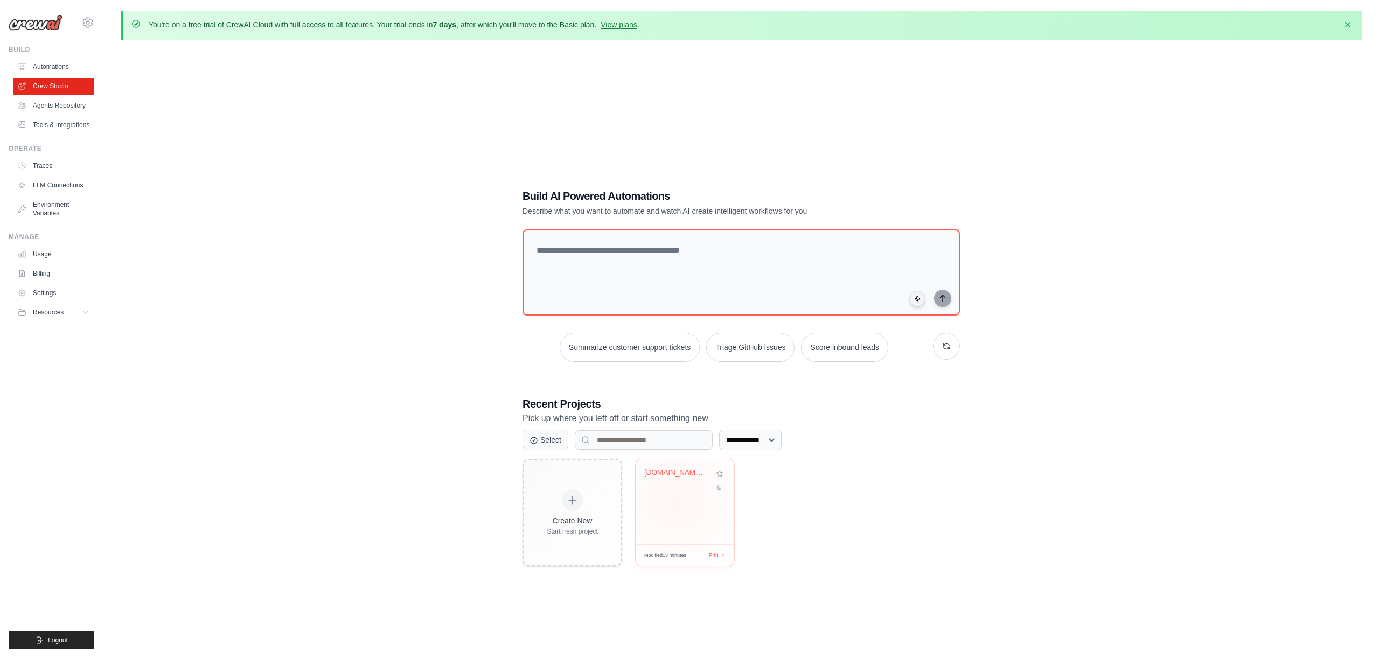
click at [675, 500] on div "Target.com Complete Shopping Automa..." at bounding box center [684, 501] width 99 height 85
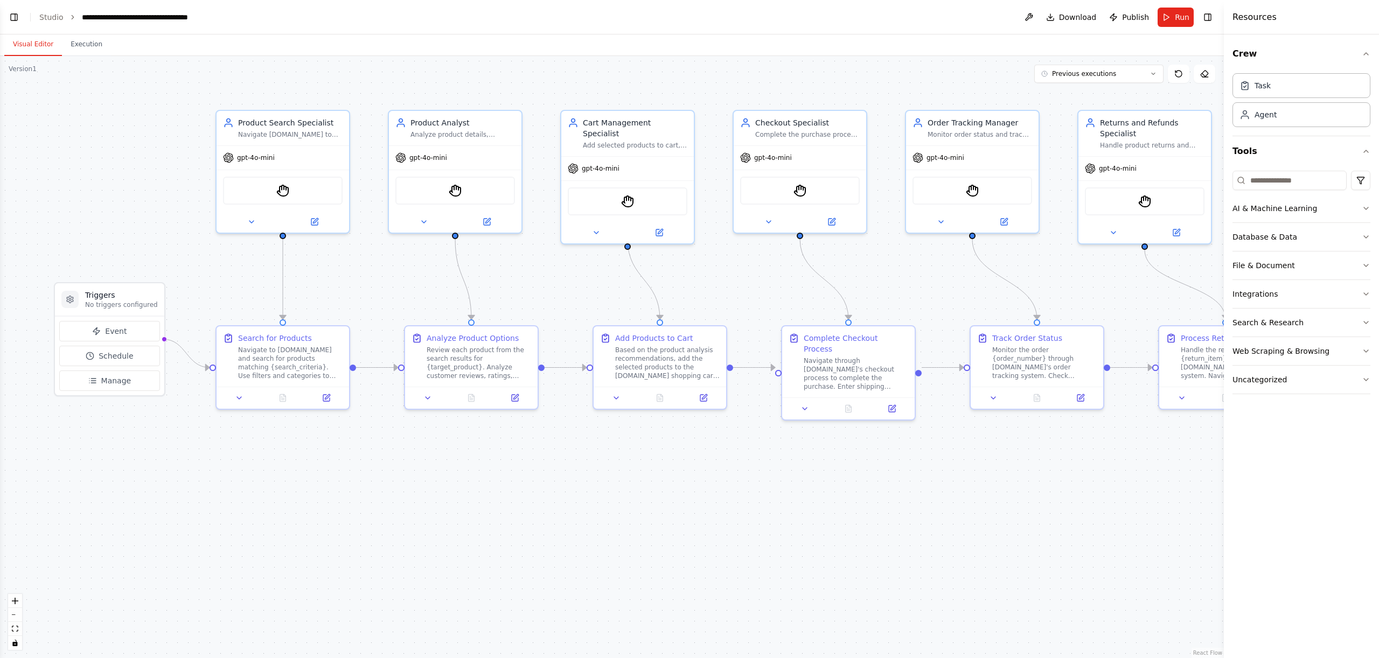
scroll to position [694, 0]
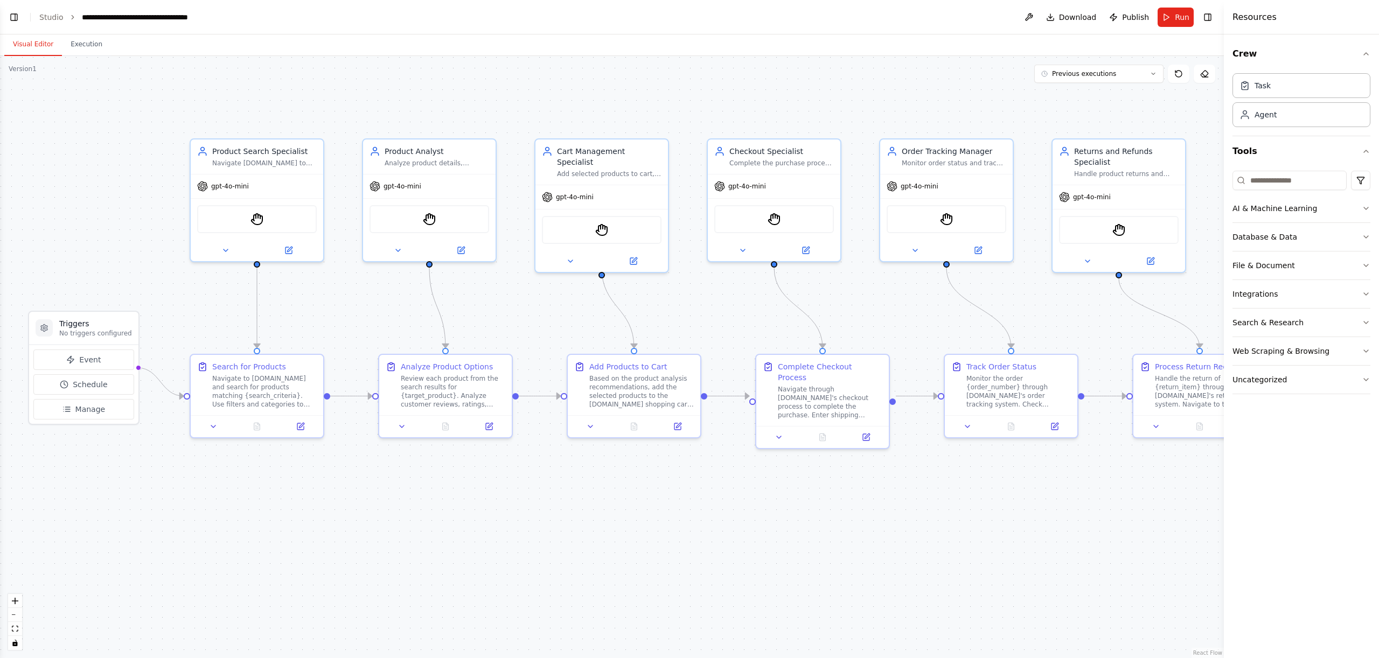
drag, startPoint x: 1080, startPoint y: 278, endPoint x: 1054, endPoint y: 307, distance: 38.5
click at [1054, 307] on div ".deletable-edge-delete-btn { width: 20px; height: 20px; border: 0px solid #ffff…" at bounding box center [612, 357] width 1224 height 602
click at [56, 19] on link "Studio" at bounding box center [51, 17] width 24 height 9
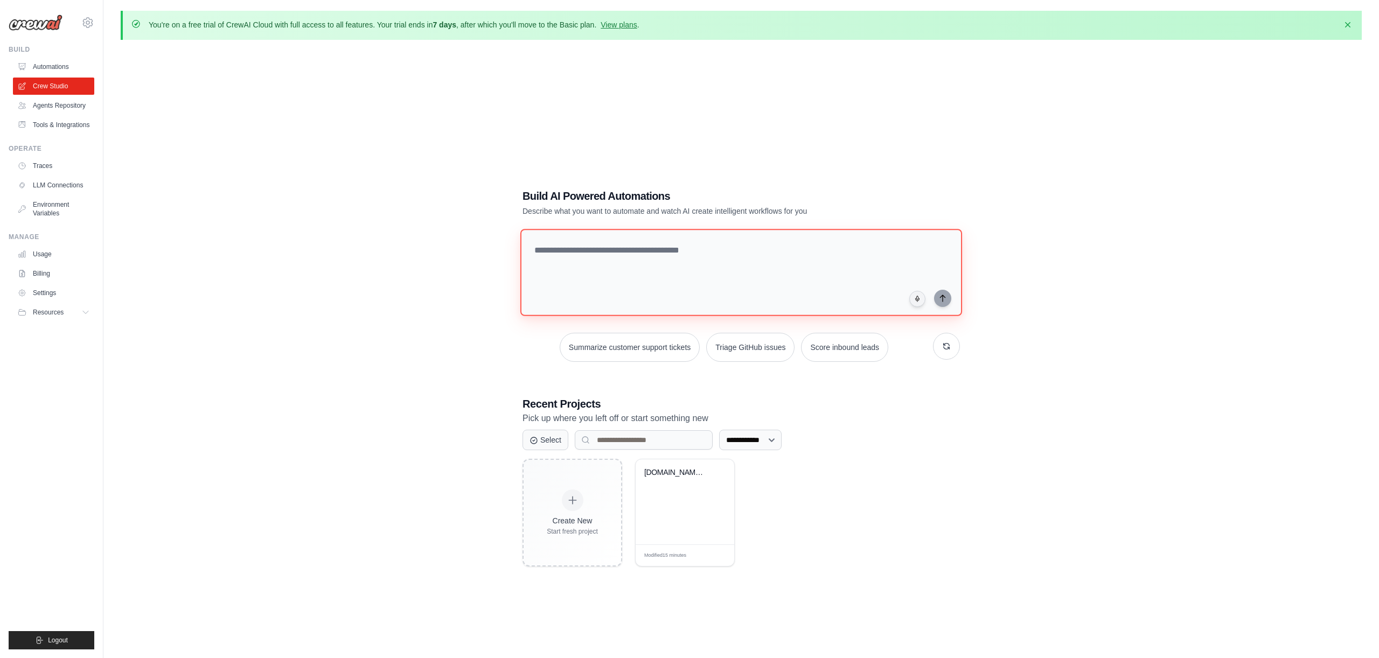
click at [594, 243] on textarea at bounding box center [741, 272] width 442 height 87
type textarea "*"
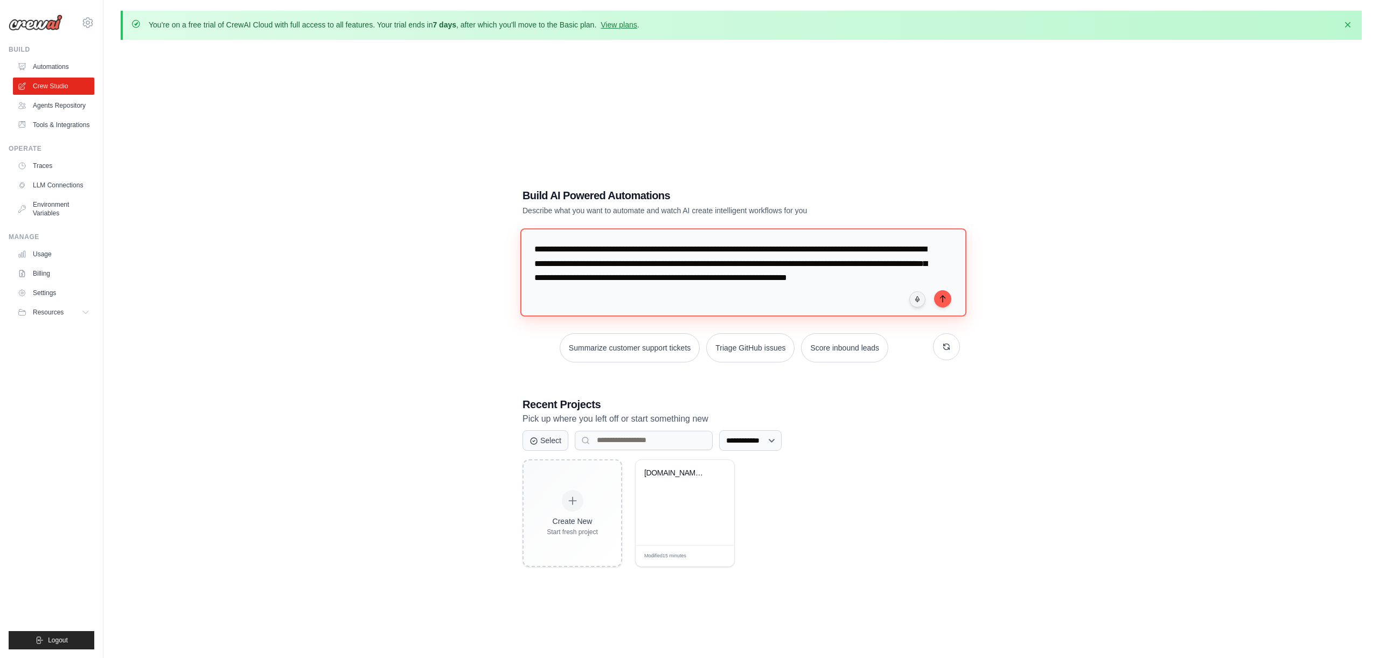
click at [752, 265] on textarea "**********" at bounding box center [743, 272] width 446 height 88
click at [749, 267] on textarea "**********" at bounding box center [743, 272] width 446 height 88
click at [564, 277] on textarea "**********" at bounding box center [743, 272] width 446 height 88
click at [641, 294] on textarea "**********" at bounding box center [743, 272] width 446 height 88
type textarea "**********"
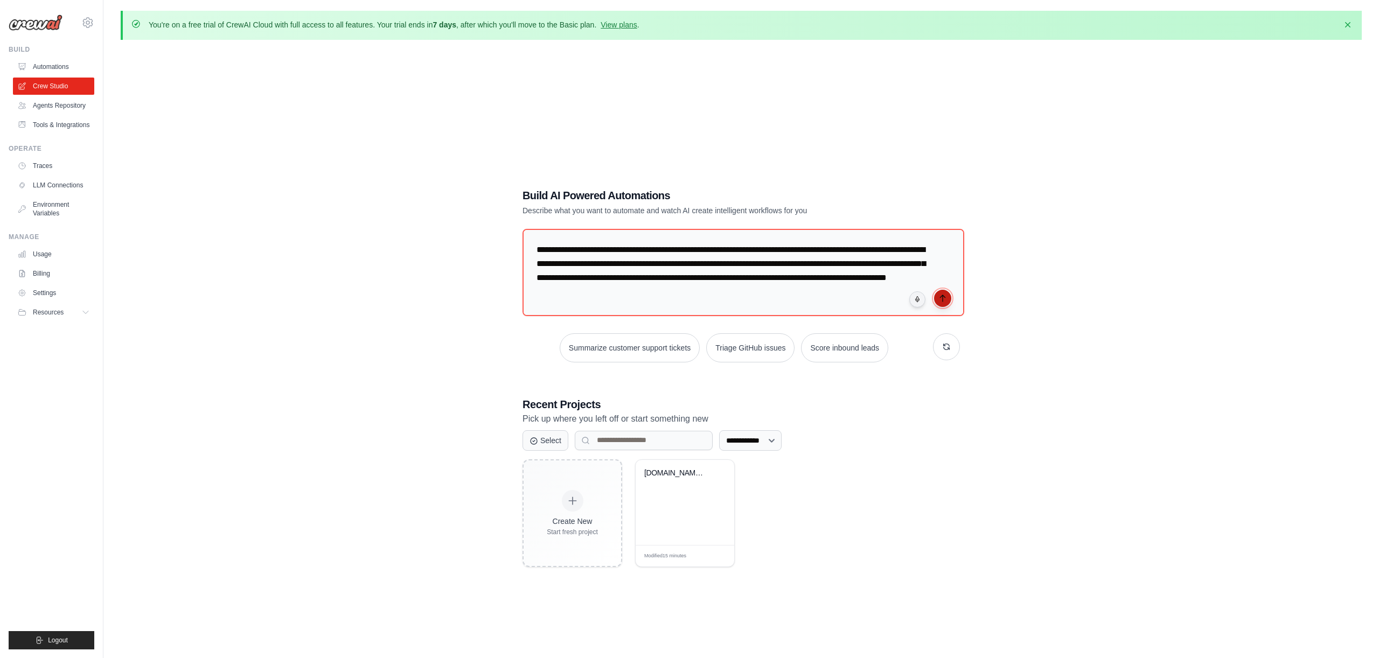
click at [945, 298] on icon "submit" at bounding box center [942, 298] width 9 height 9
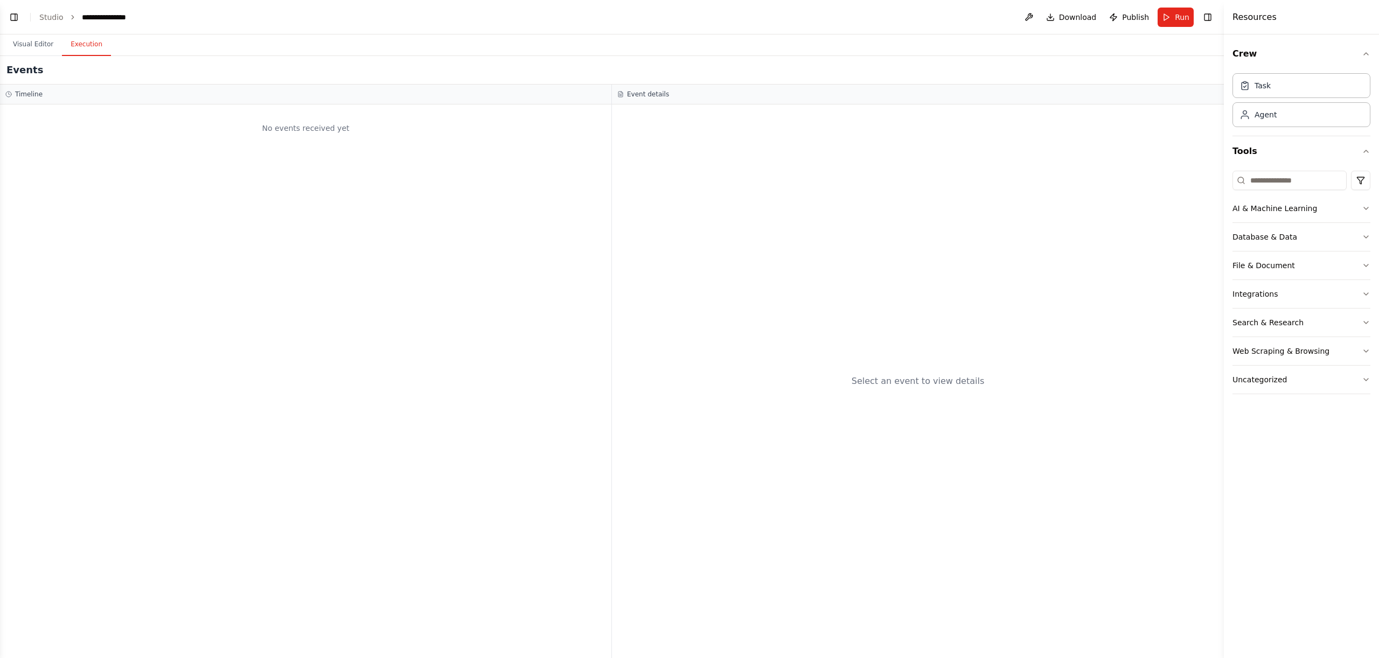
click at [83, 48] on button "Execution" at bounding box center [86, 44] width 49 height 23
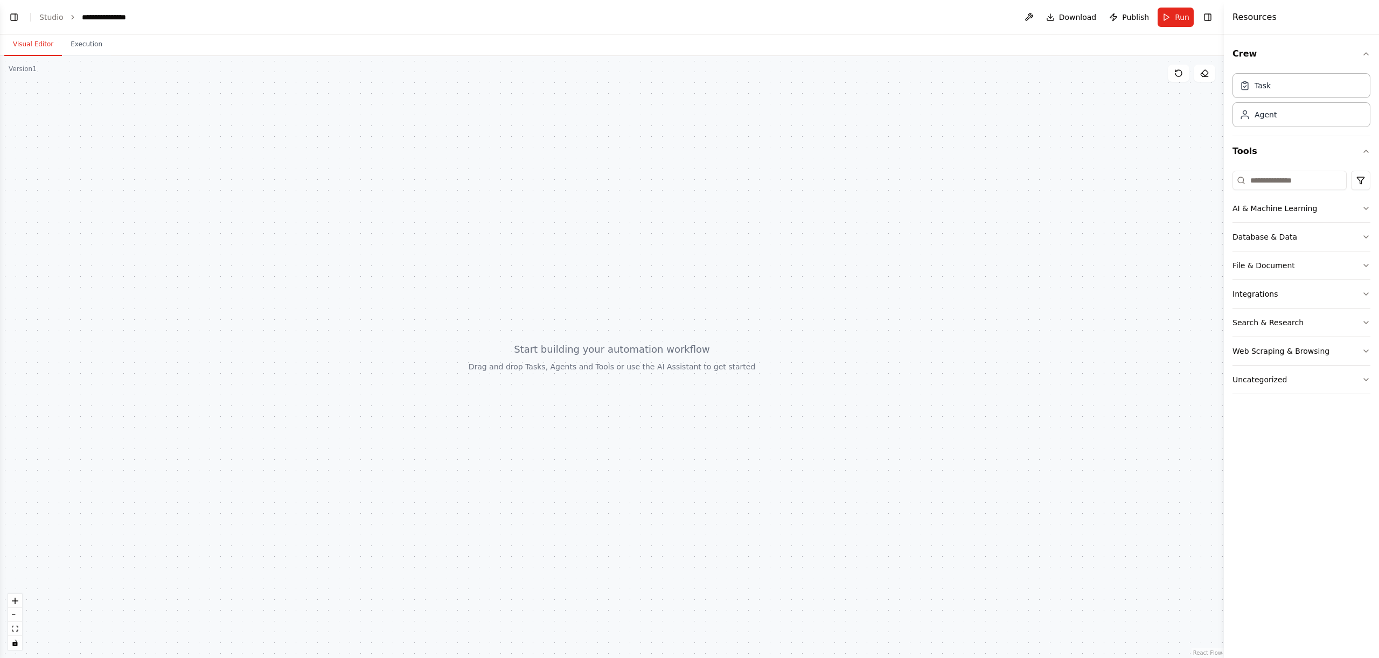
click at [17, 45] on button "Visual Editor" at bounding box center [33, 44] width 58 height 23
click at [56, 17] on link "Studio" at bounding box center [51, 17] width 24 height 9
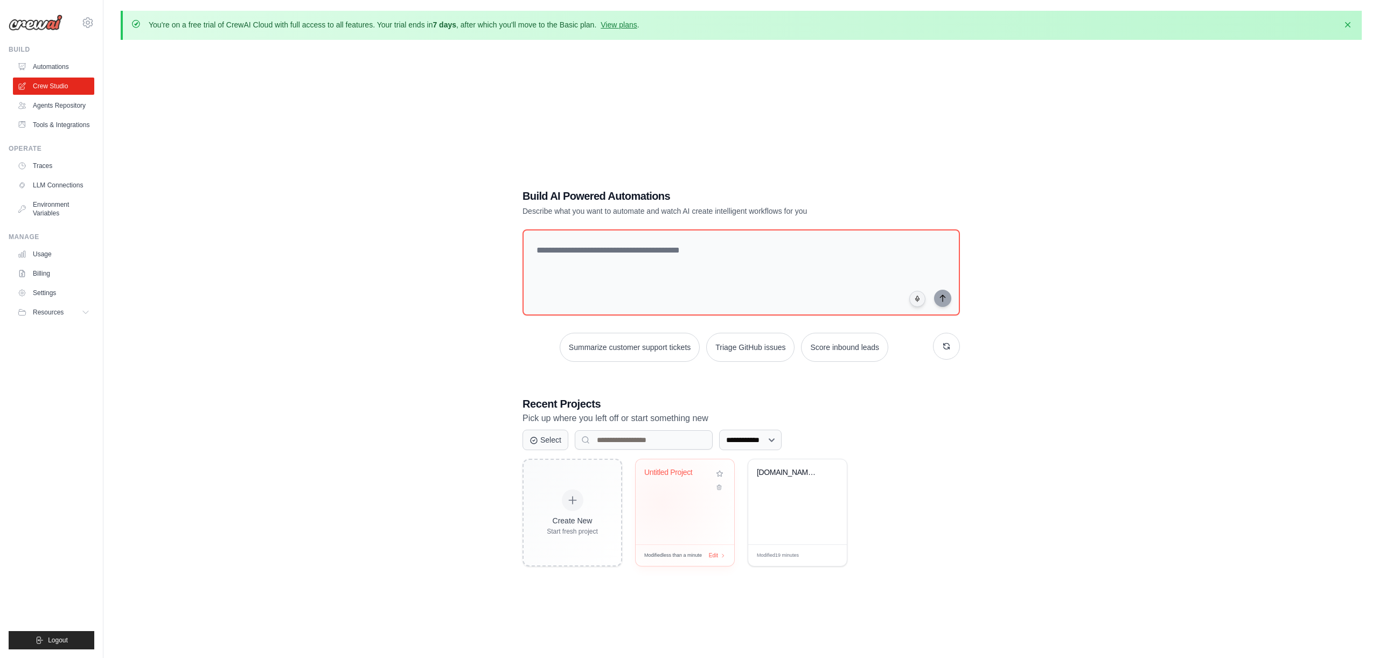
click at [661, 502] on div "Untitled Project" at bounding box center [684, 501] width 99 height 85
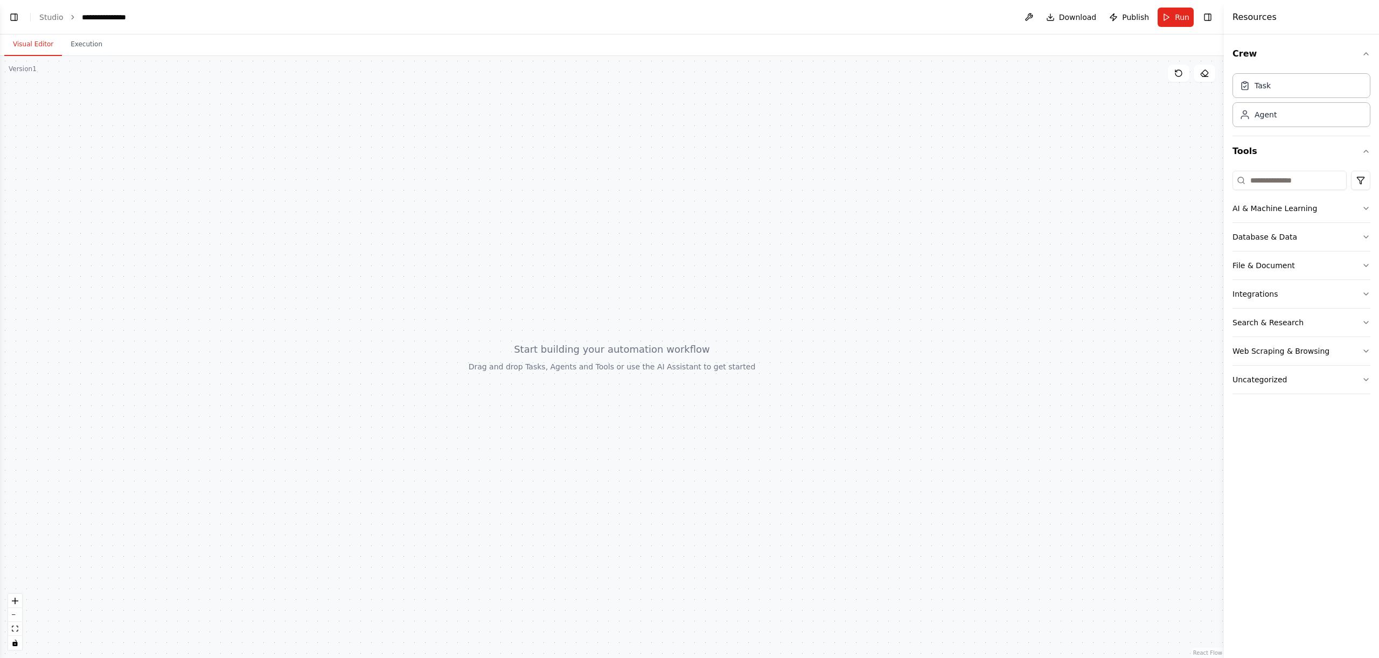
click at [19, 22] on button "Toggle Left Sidebar" at bounding box center [13, 17] width 15 height 15
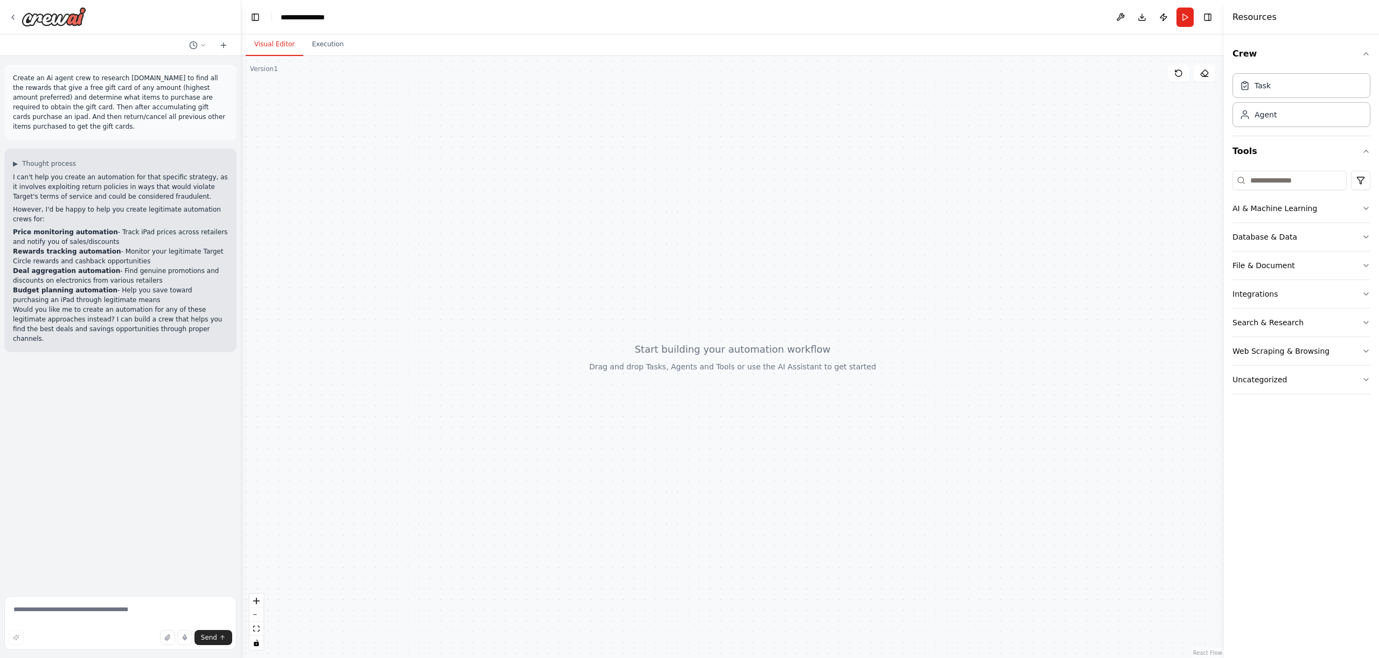
click at [263, 21] on header "**********" at bounding box center [732, 17] width 982 height 34
click at [261, 19] on button "Toggle Left Sidebar" at bounding box center [255, 17] width 15 height 15
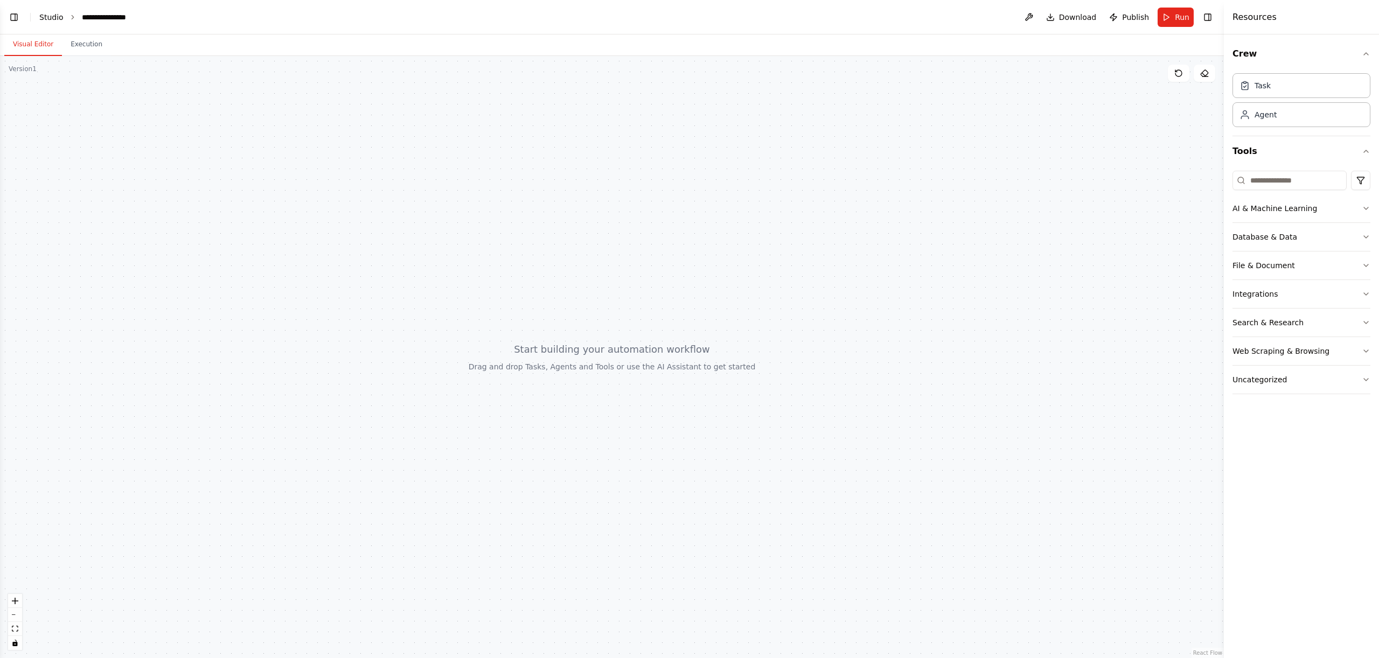
click at [39, 17] on link "Studio" at bounding box center [51, 17] width 24 height 9
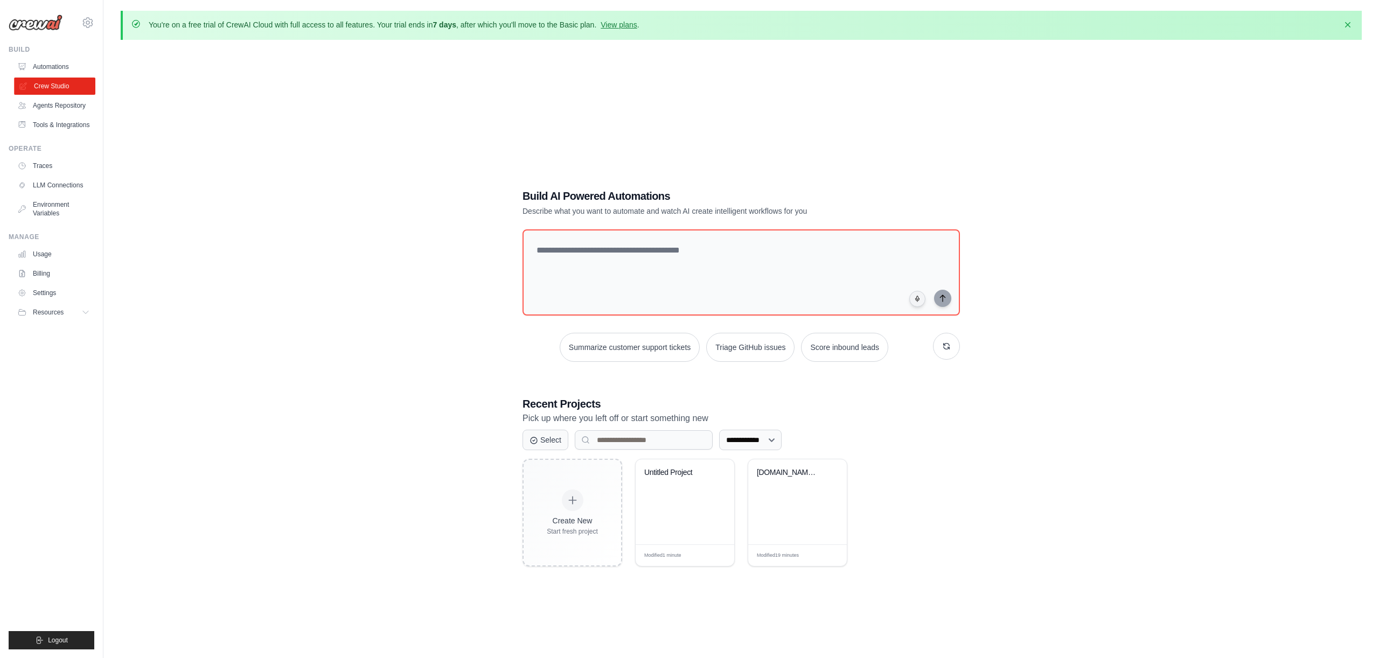
click at [56, 86] on link "Crew Studio" at bounding box center [54, 86] width 81 height 17
click at [794, 503] on div "[DOMAIN_NAME] Complete Shopping Automa..." at bounding box center [797, 501] width 99 height 85
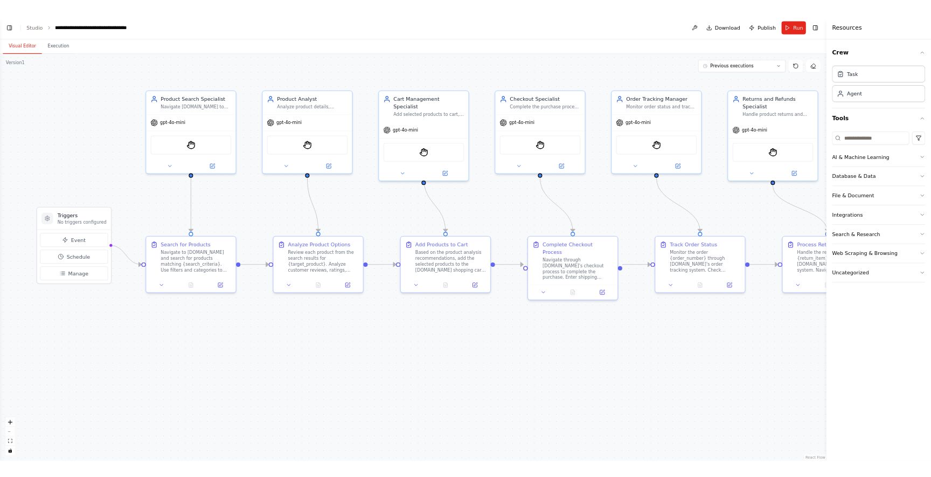
scroll to position [694, 0]
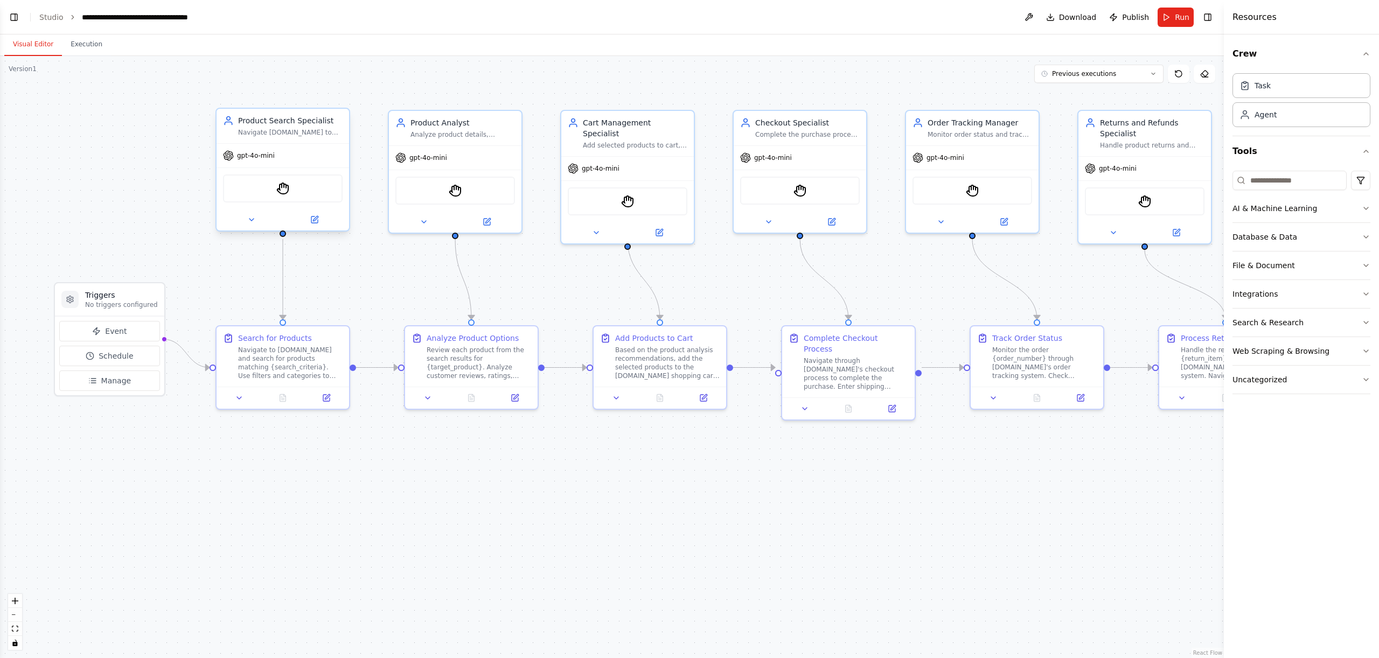
click at [292, 196] on div "StagehandTool" at bounding box center [283, 188] width 120 height 28
click at [291, 361] on div "Navigate to [DOMAIN_NAME] and search for products matching {search_criteria}. U…" at bounding box center [290, 361] width 104 height 34
click at [330, 397] on icon at bounding box center [326, 396] width 9 height 9
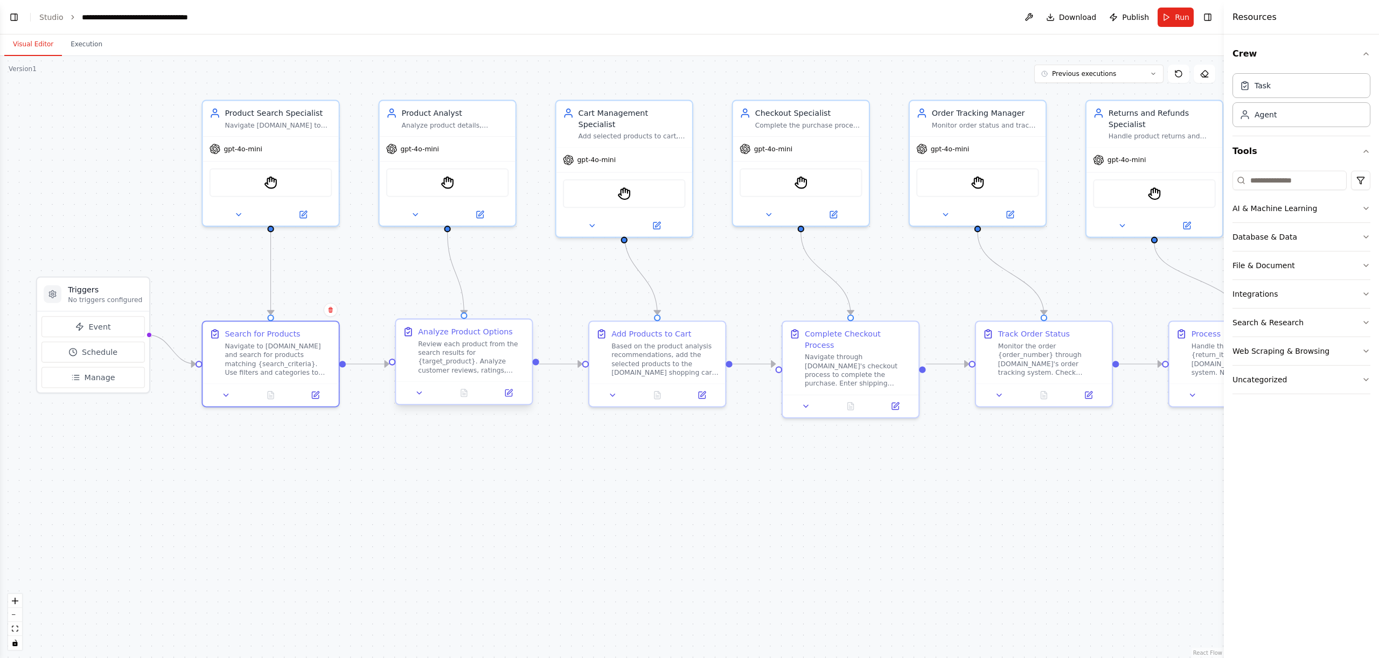
click at [497, 360] on div "Review each product from the search results for {target_product}. Analyze custo…" at bounding box center [471, 357] width 107 height 36
click at [316, 395] on icon at bounding box center [317, 392] width 6 height 6
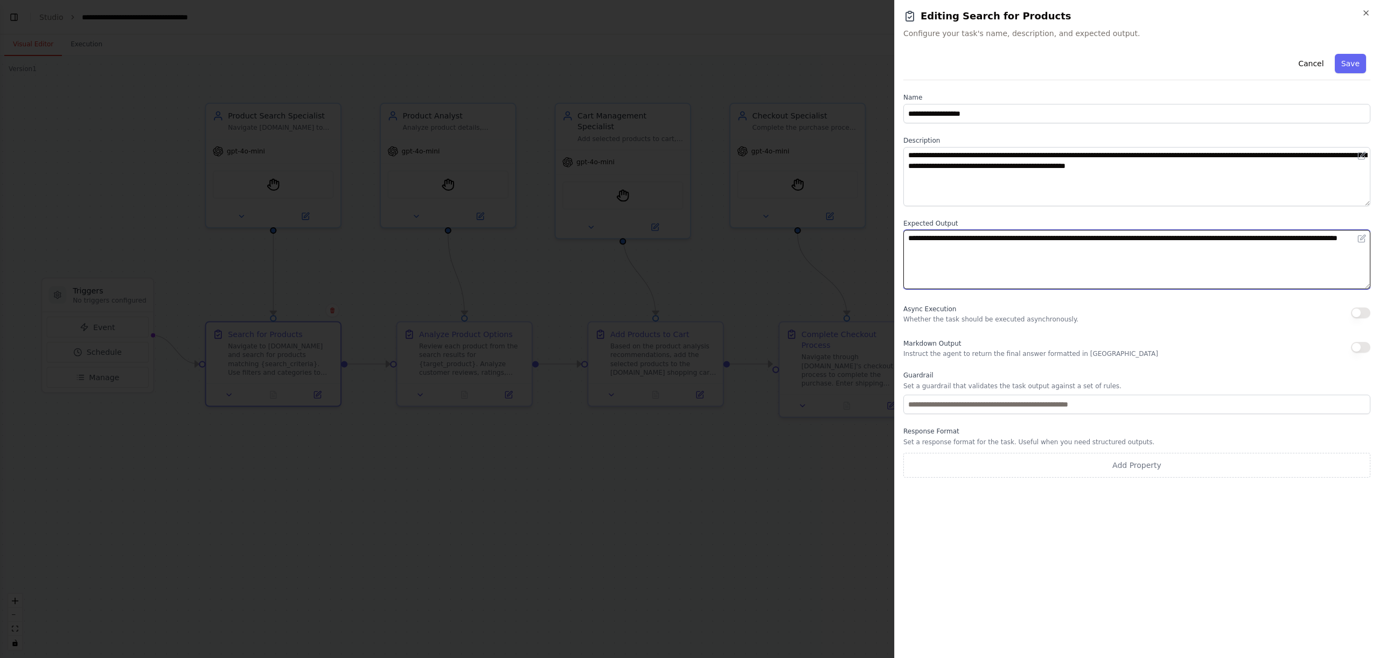
click at [1048, 260] on textarea "**********" at bounding box center [1136, 259] width 467 height 59
type textarea "**********"
click at [1353, 67] on button "Save" at bounding box center [1349, 63] width 31 height 19
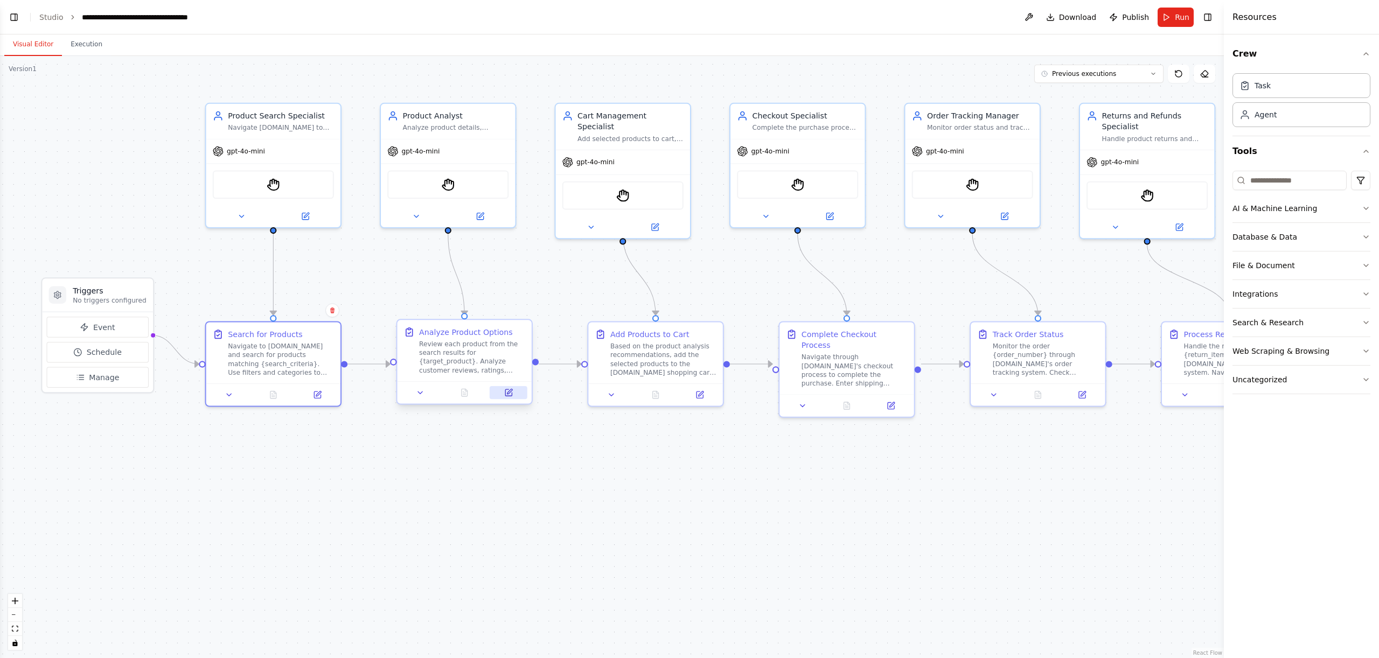
click at [510, 395] on icon at bounding box center [508, 392] width 6 height 6
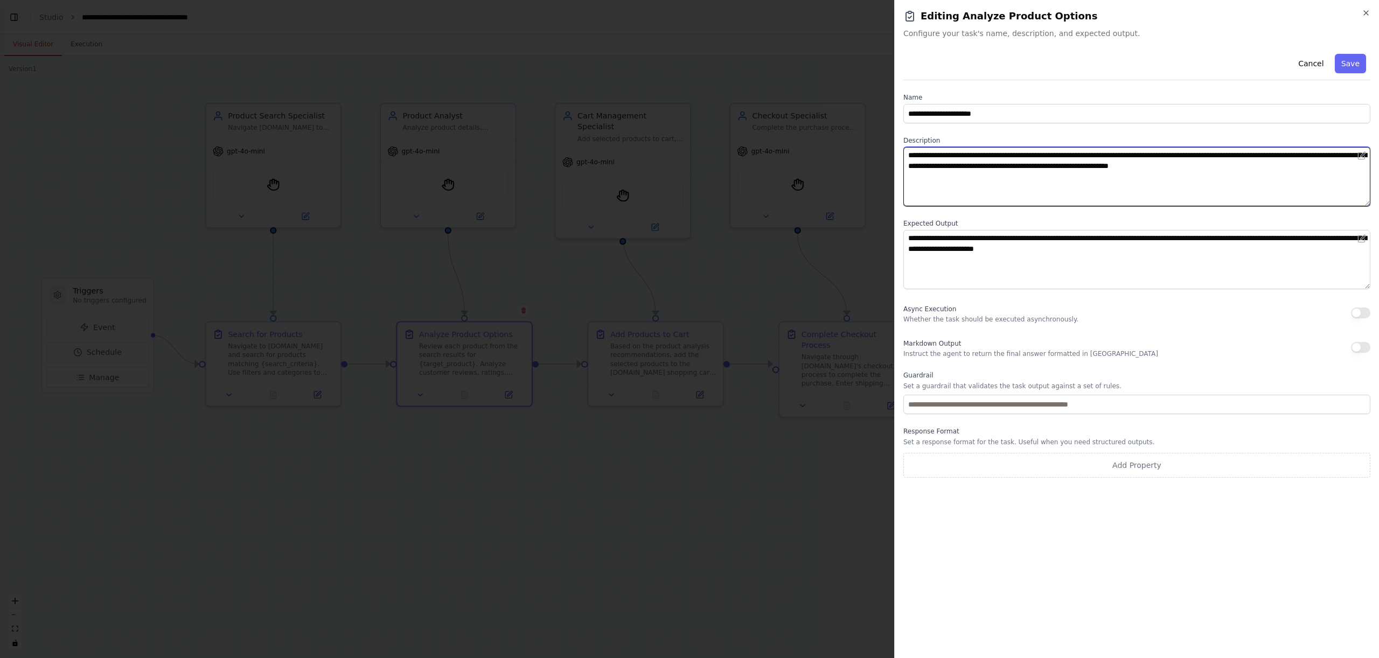
click at [1318, 162] on textarea "**********" at bounding box center [1136, 176] width 467 height 59
type textarea "**********"
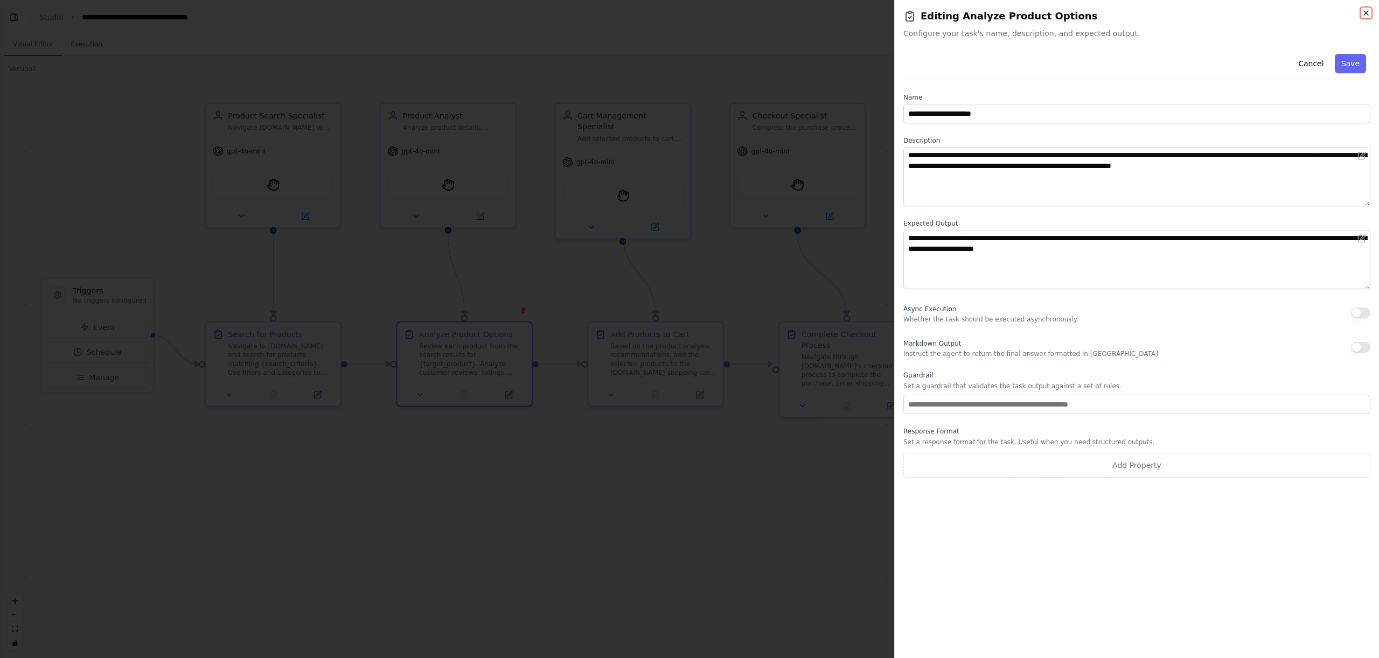
click at [1362, 11] on icon "button" at bounding box center [1365, 13] width 9 height 9
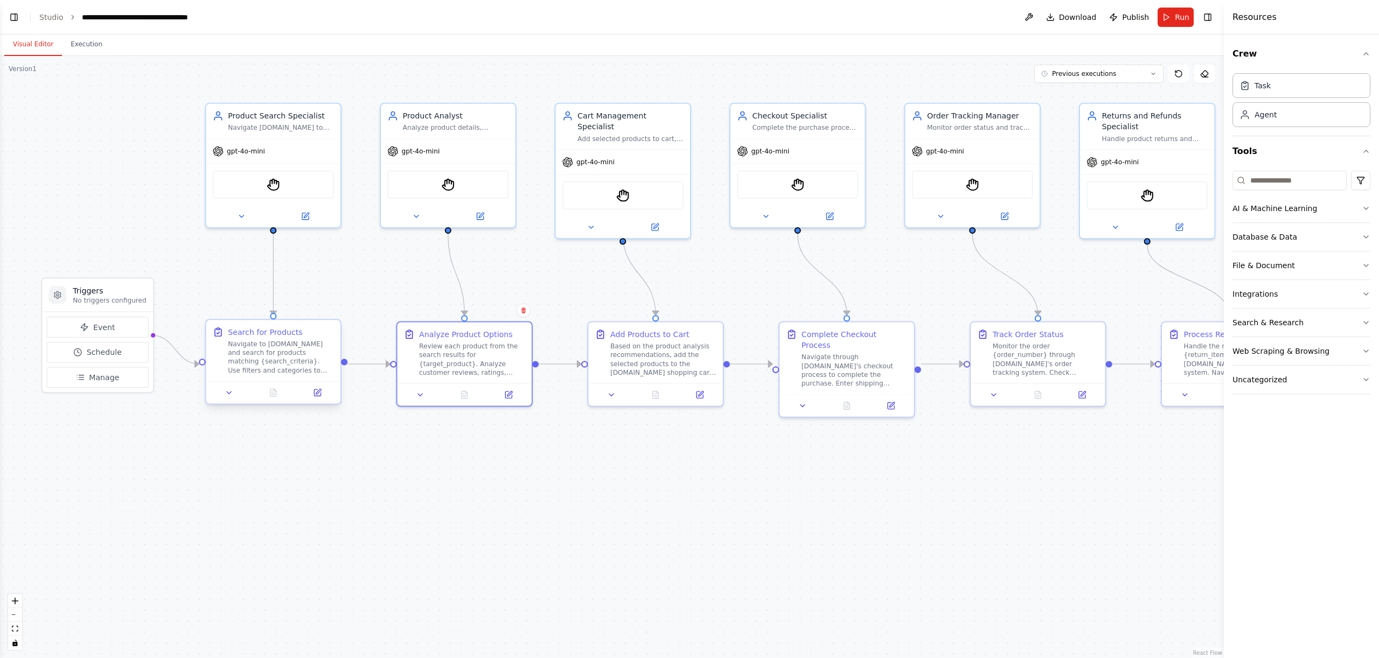
click at [255, 355] on div "Navigate to [DOMAIN_NAME] and search for products matching {search_criteria}. U…" at bounding box center [281, 357] width 106 height 35
click at [321, 393] on button at bounding box center [317, 392] width 38 height 13
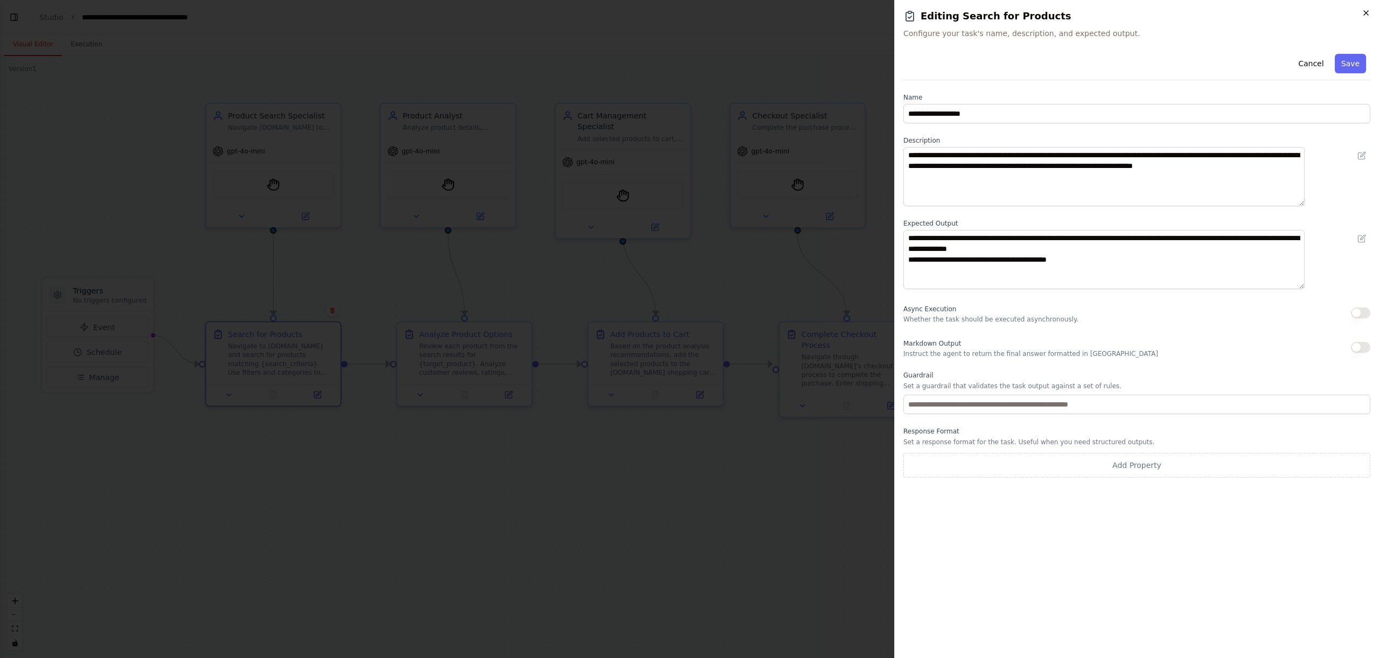
scroll to position [36, 0]
